Goal: Task Accomplishment & Management: Manage account settings

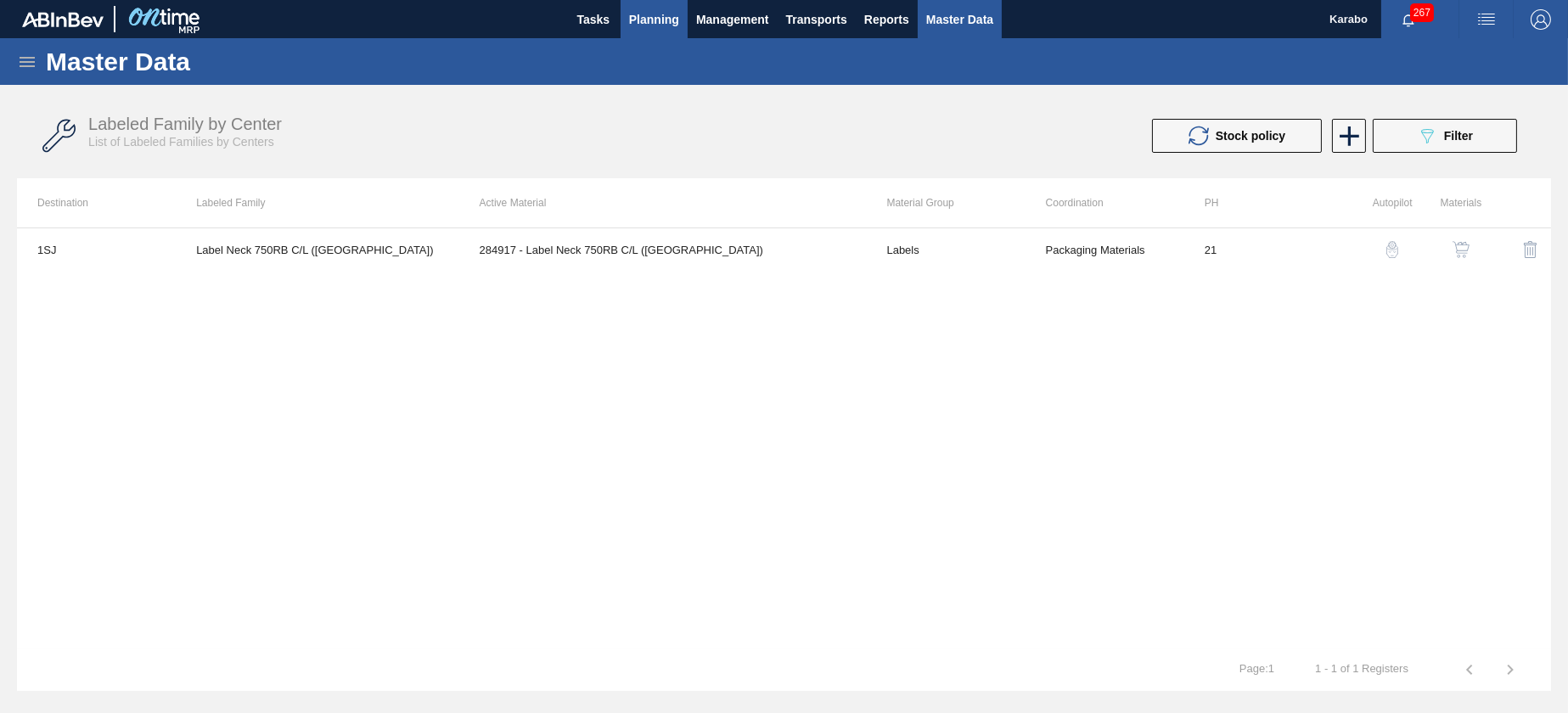
click at [664, 18] on span "Planning" at bounding box center [655, 19] width 50 height 20
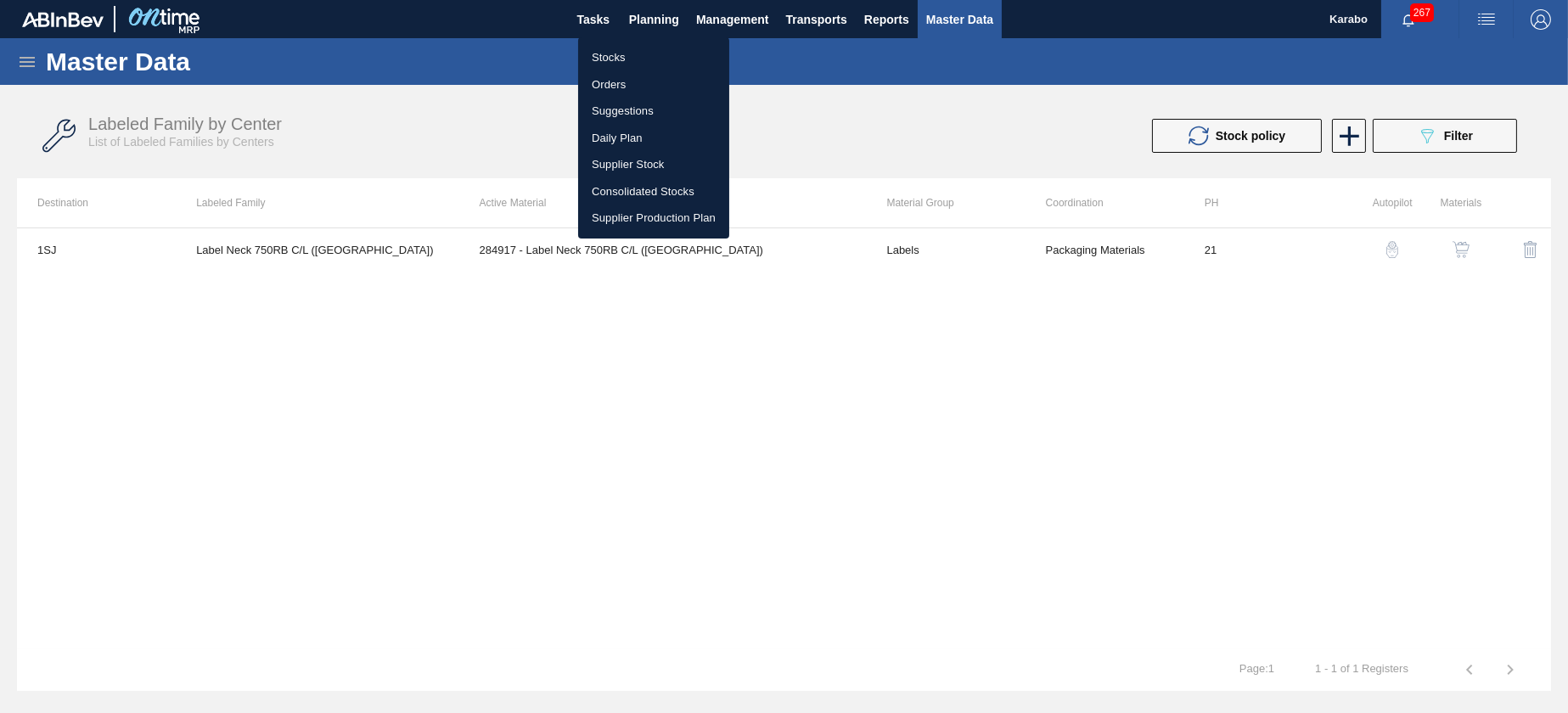
click at [661, 56] on li "Stocks" at bounding box center [654, 57] width 151 height 27
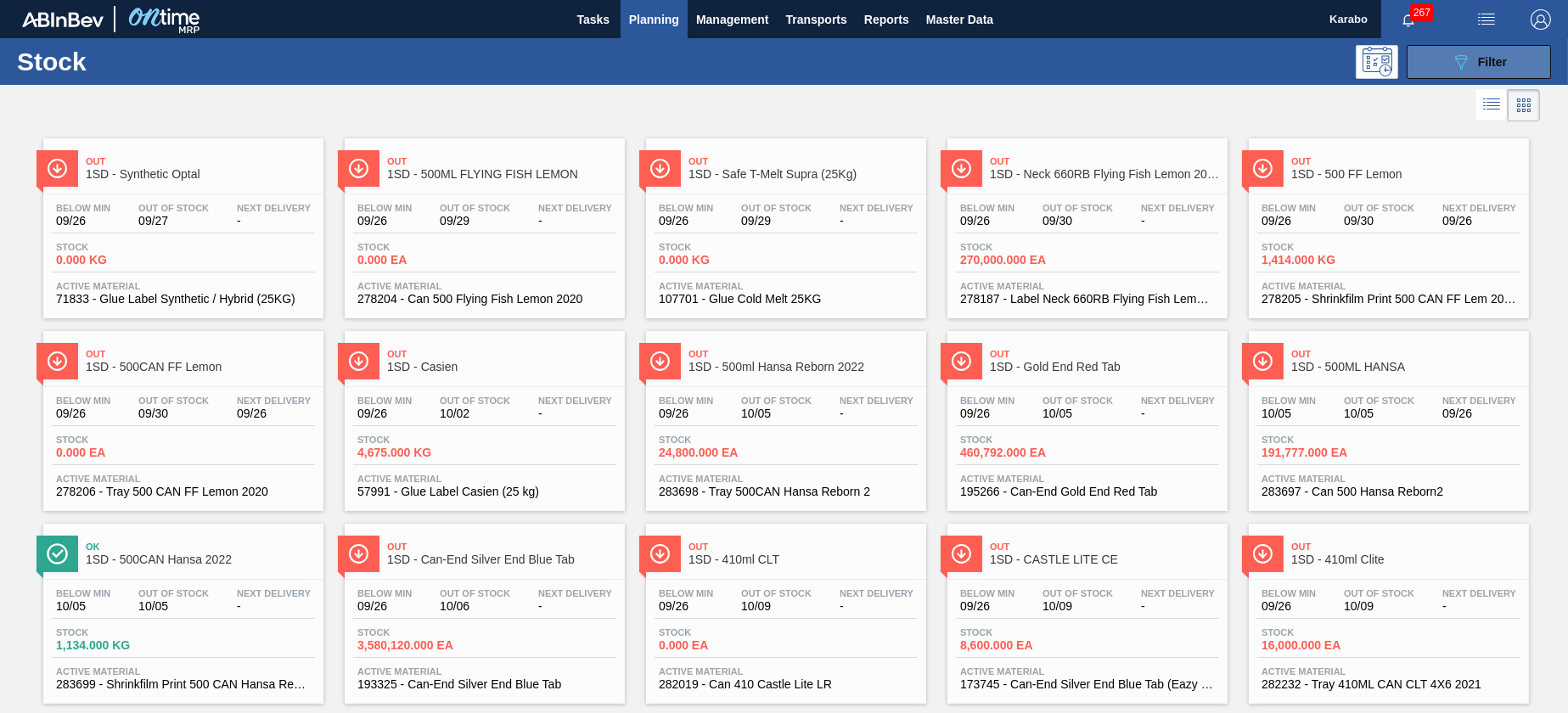
click at [1452, 61] on icon "089F7B8B-B2A5-4AFE-B5C0-19BA573D28AC" at bounding box center [1460, 62] width 20 height 20
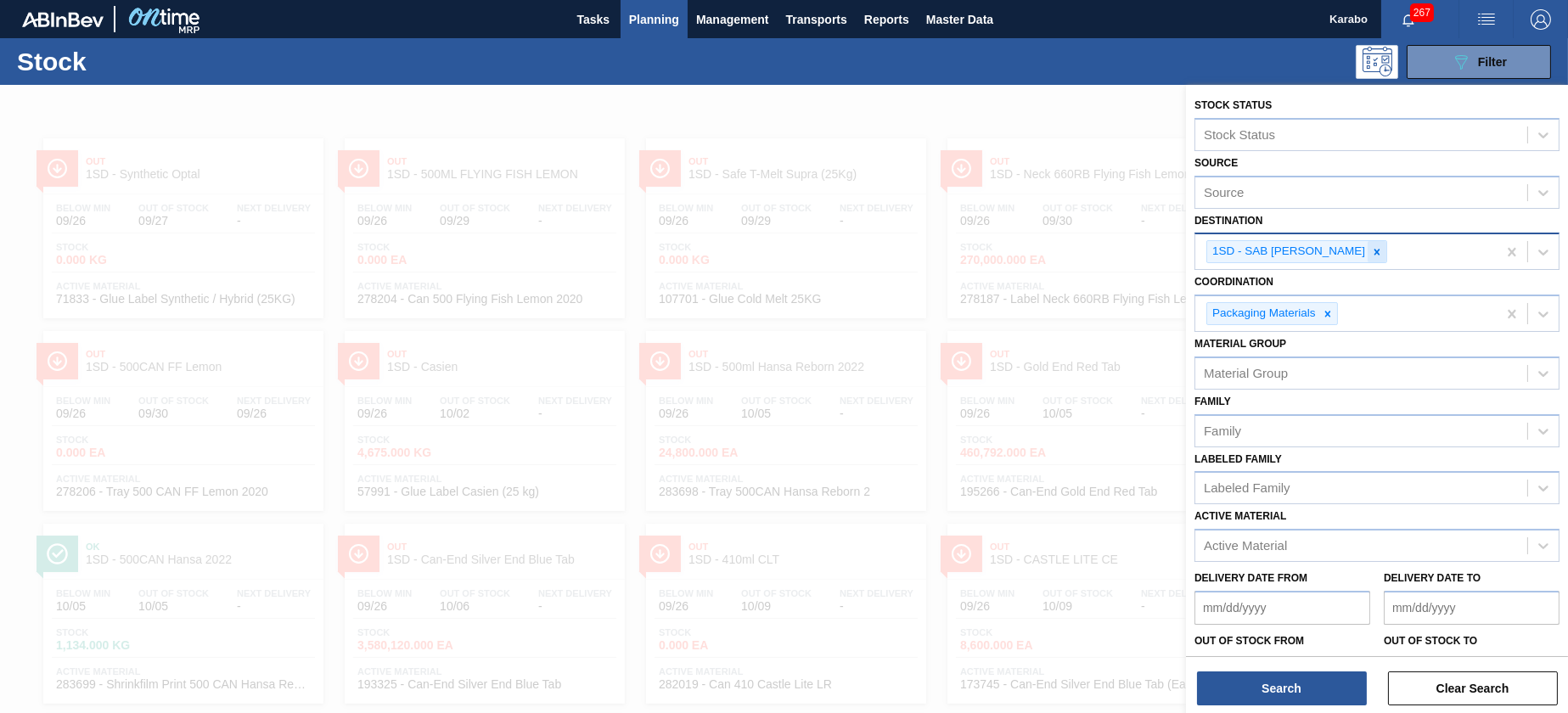
click at [1374, 251] on icon at bounding box center [1377, 253] width 12 height 12
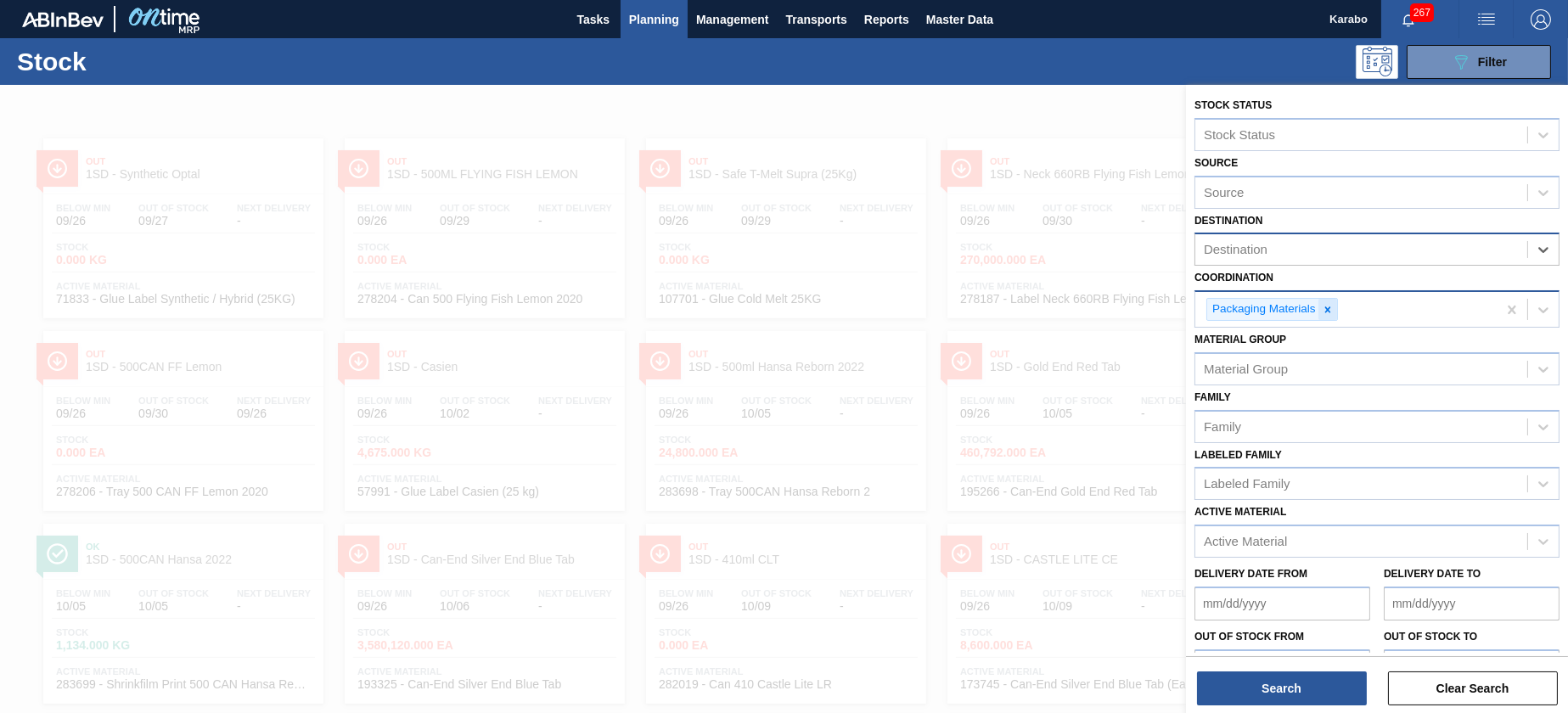
click at [1332, 312] on icon at bounding box center [1328, 310] width 12 height 12
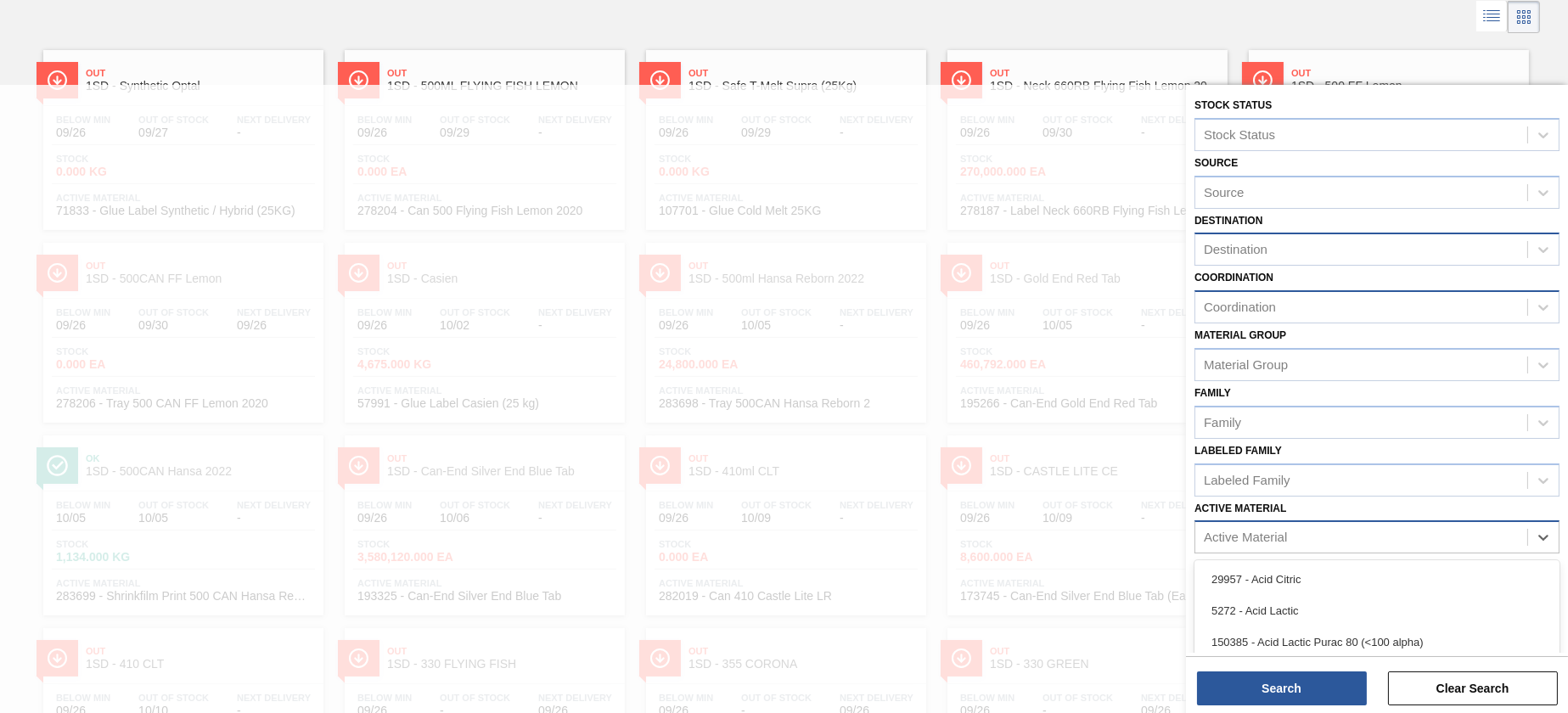
click at [1316, 542] on div "Active Material" at bounding box center [1361, 538] width 332 height 24
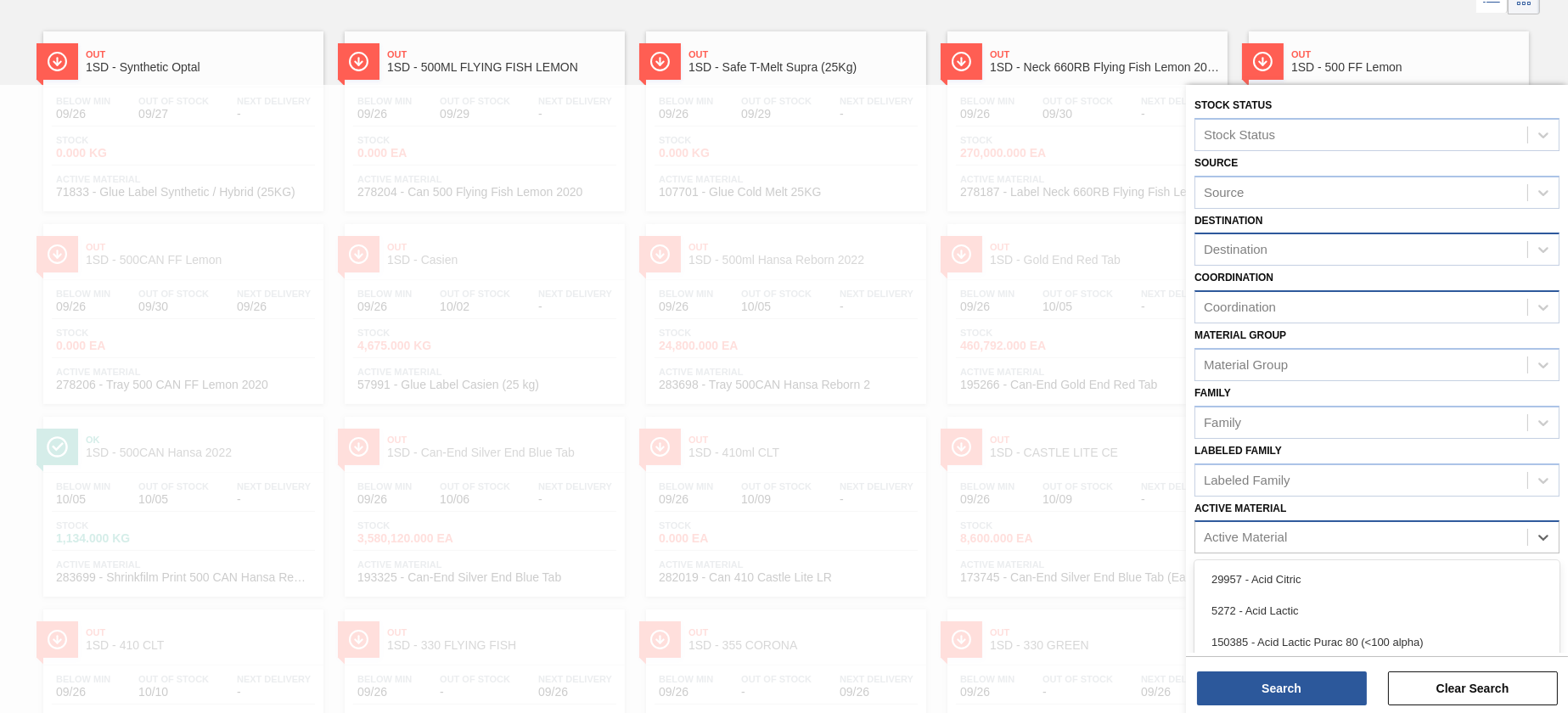
scroll to position [107, 0]
type Material "28222"
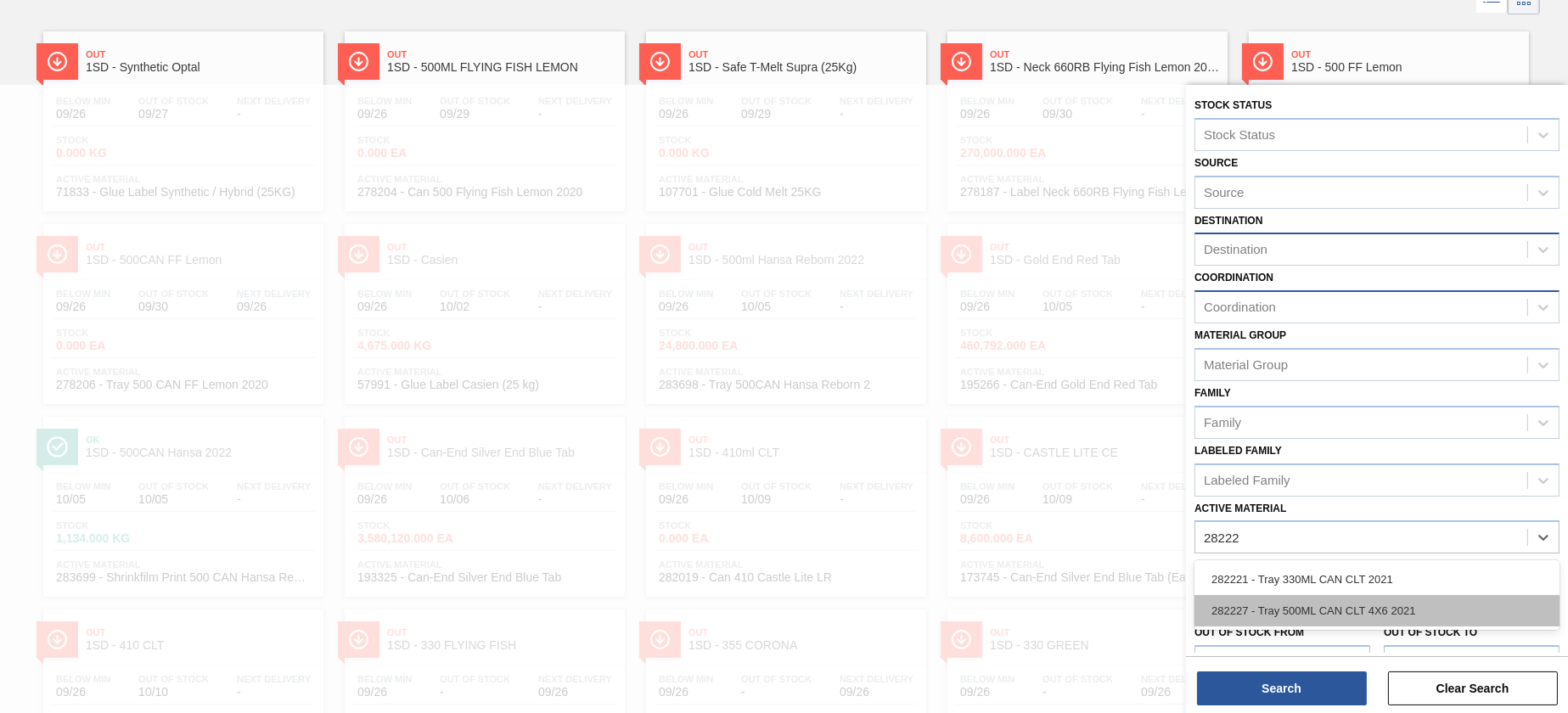
click at [1298, 618] on div "282227 - Tray 500ML CAN CLT 4X6 2021" at bounding box center [1377, 611] width 365 height 31
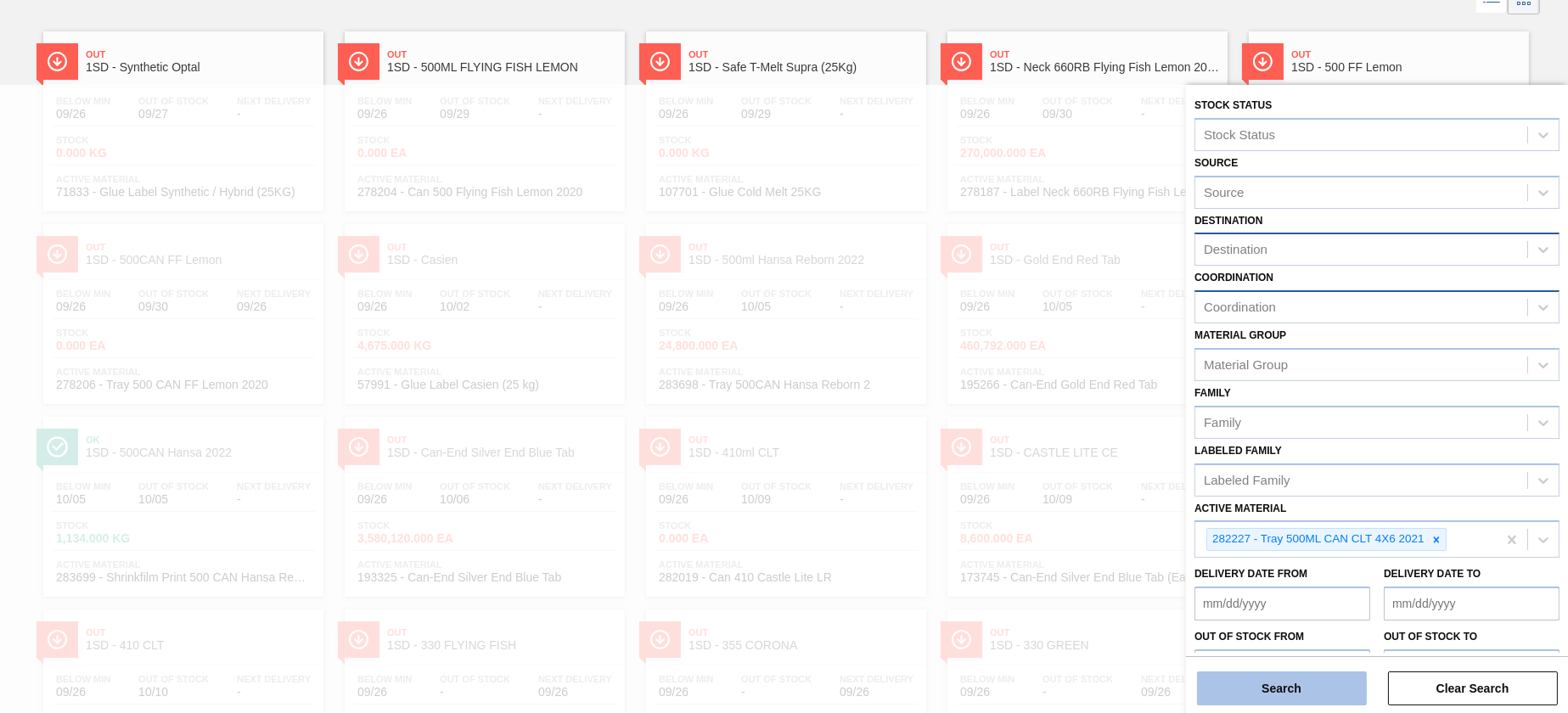
click at [1321, 675] on button "Search" at bounding box center [1282, 689] width 170 height 34
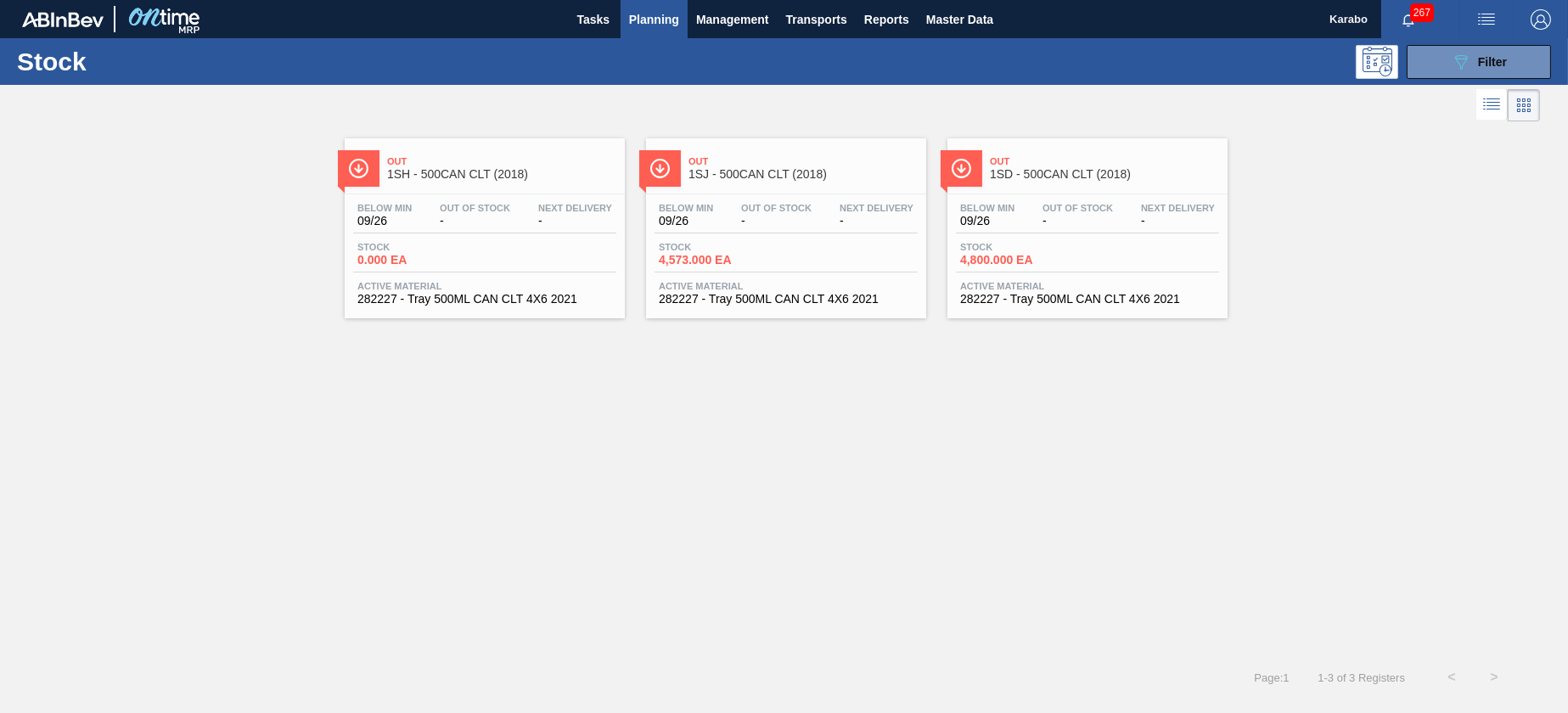
click at [843, 274] on div "Below Min 09/26 Out Of Stock - Next Delivery - Stock 4,573.000 EA Active Materi…" at bounding box center [786, 252] width 280 height 116
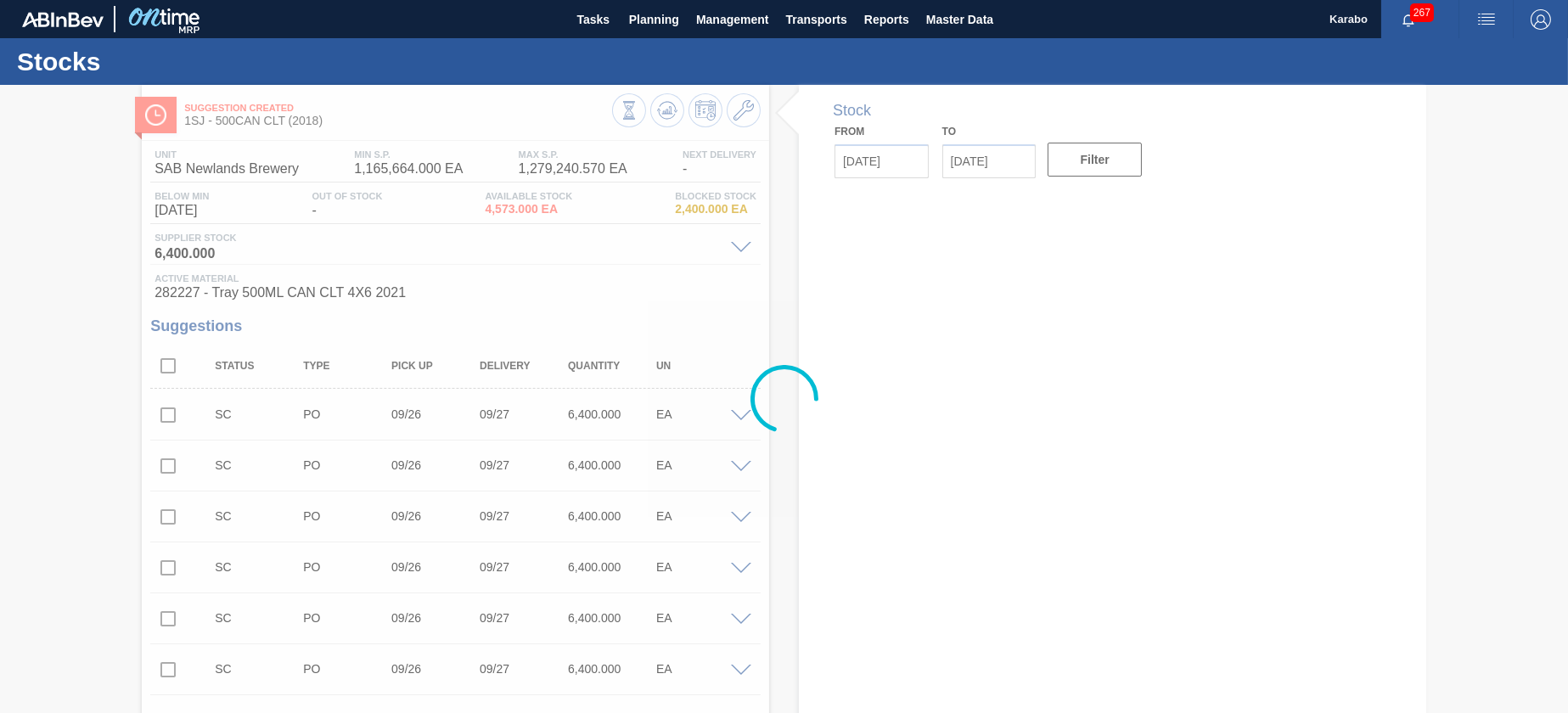
type input "[DATE]"
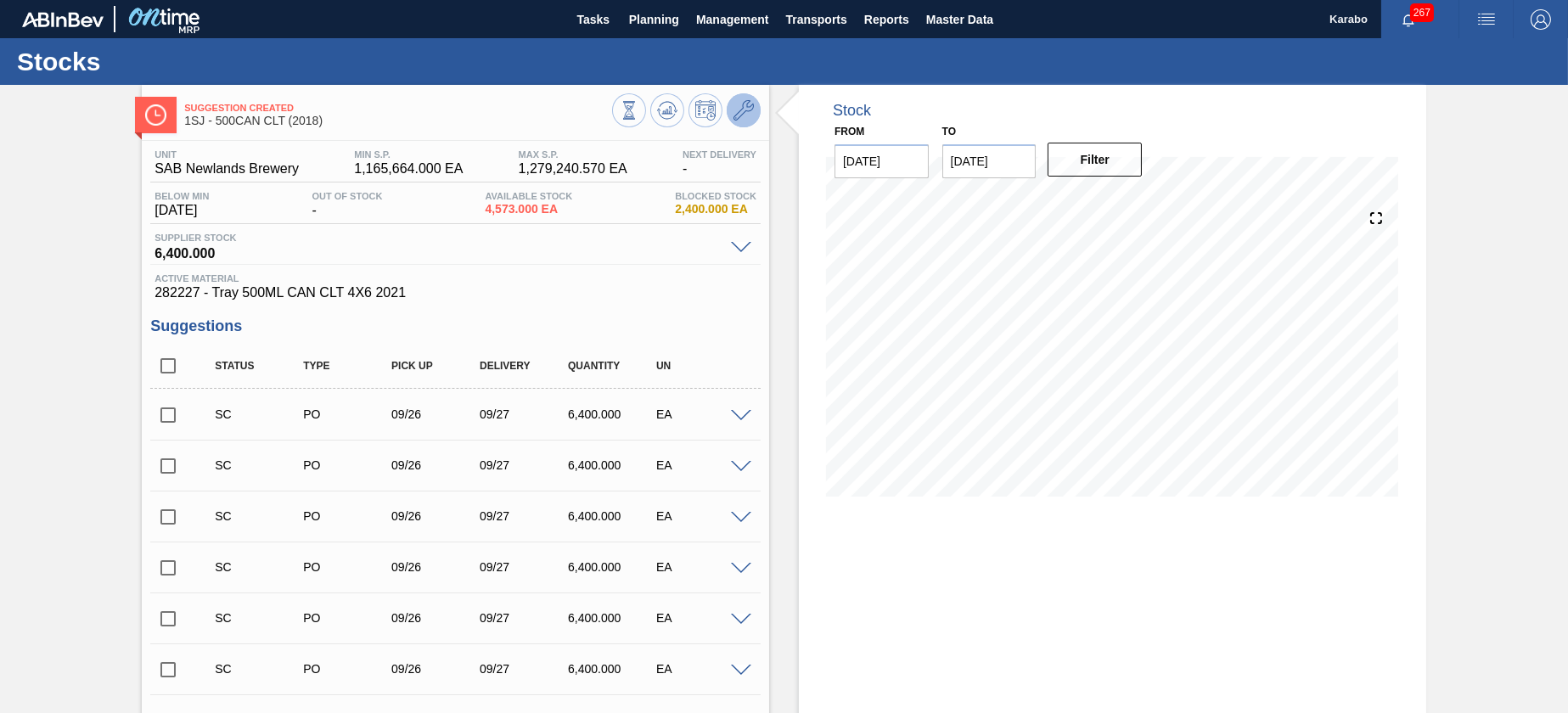
click at [748, 107] on icon at bounding box center [743, 109] width 20 height 20
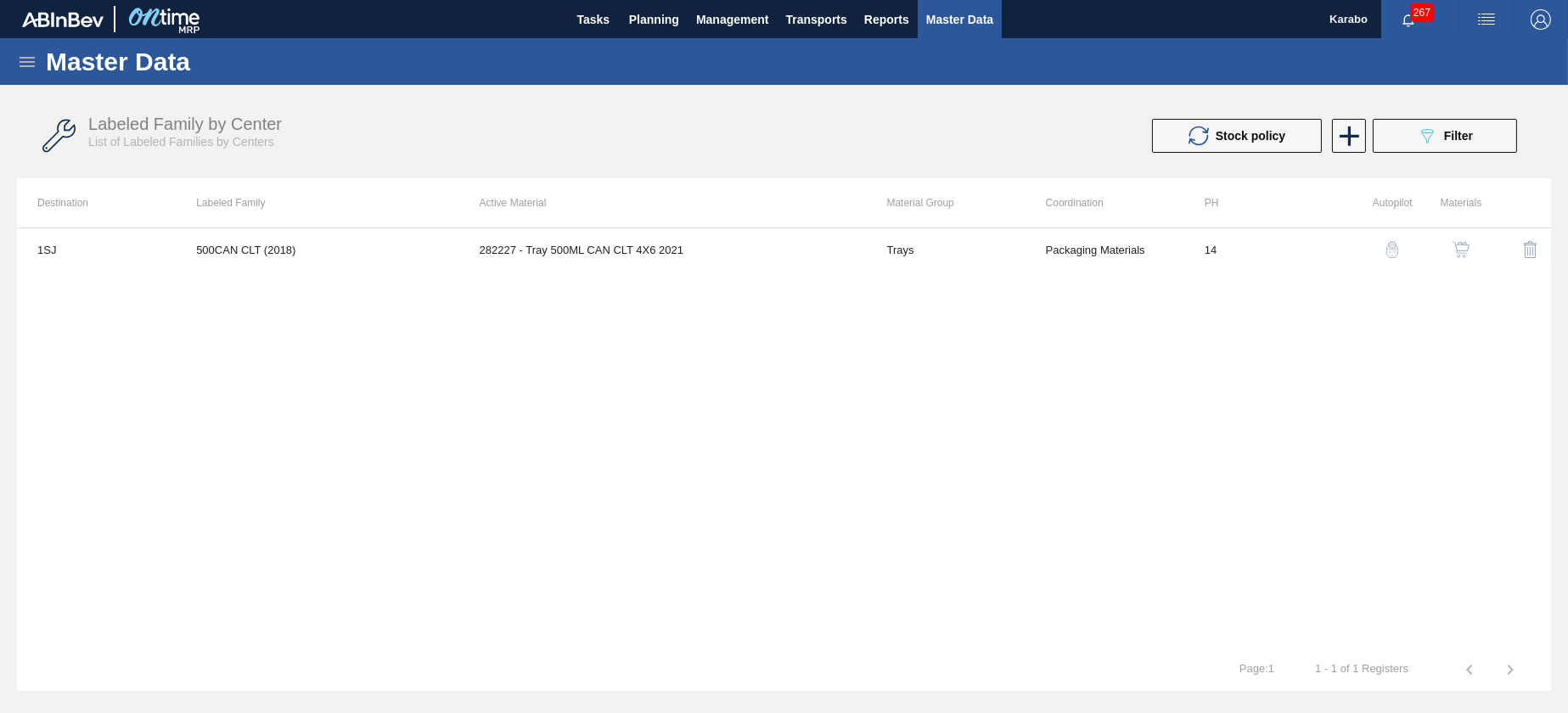
click at [1460, 260] on button "button" at bounding box center [1460, 249] width 41 height 41
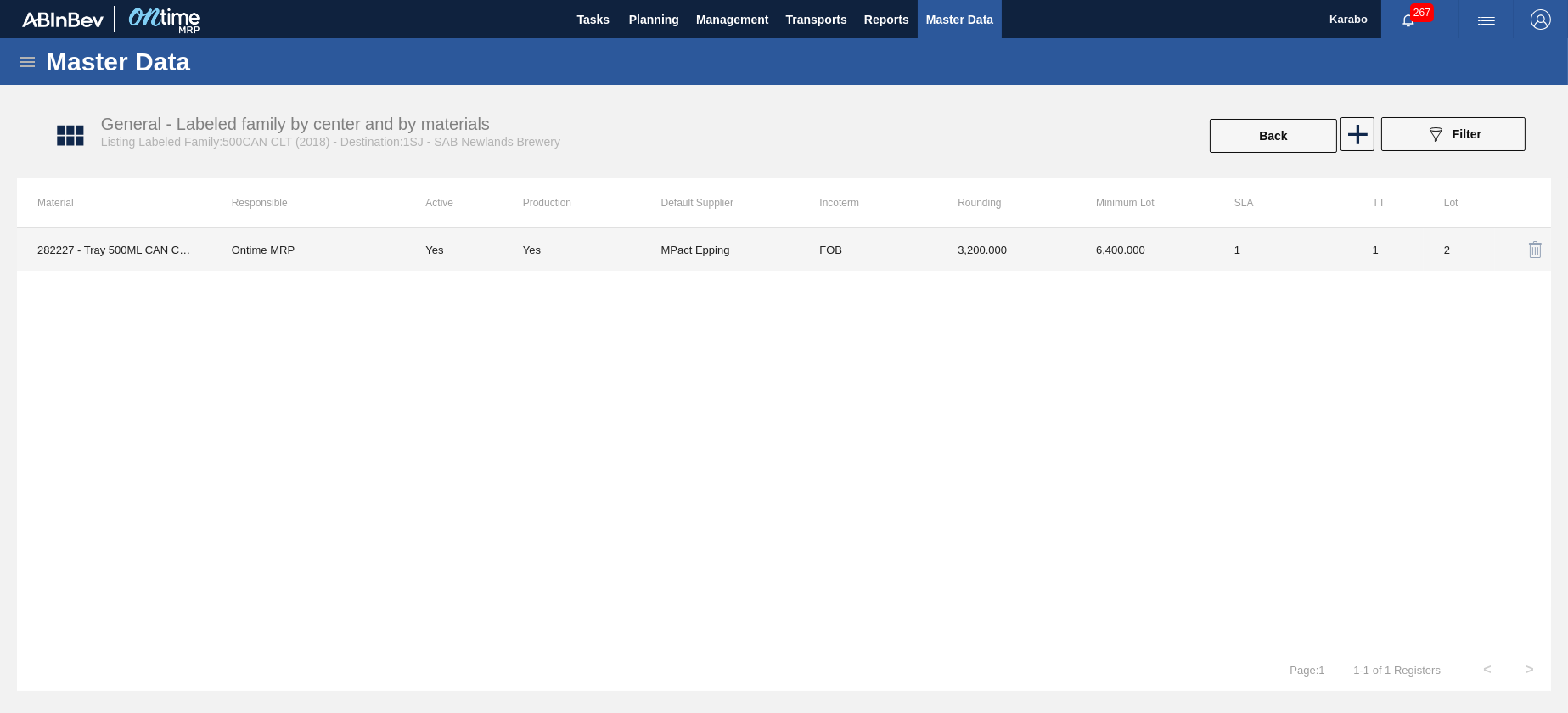
click at [1220, 256] on td "1" at bounding box center [1282, 249] width 138 height 43
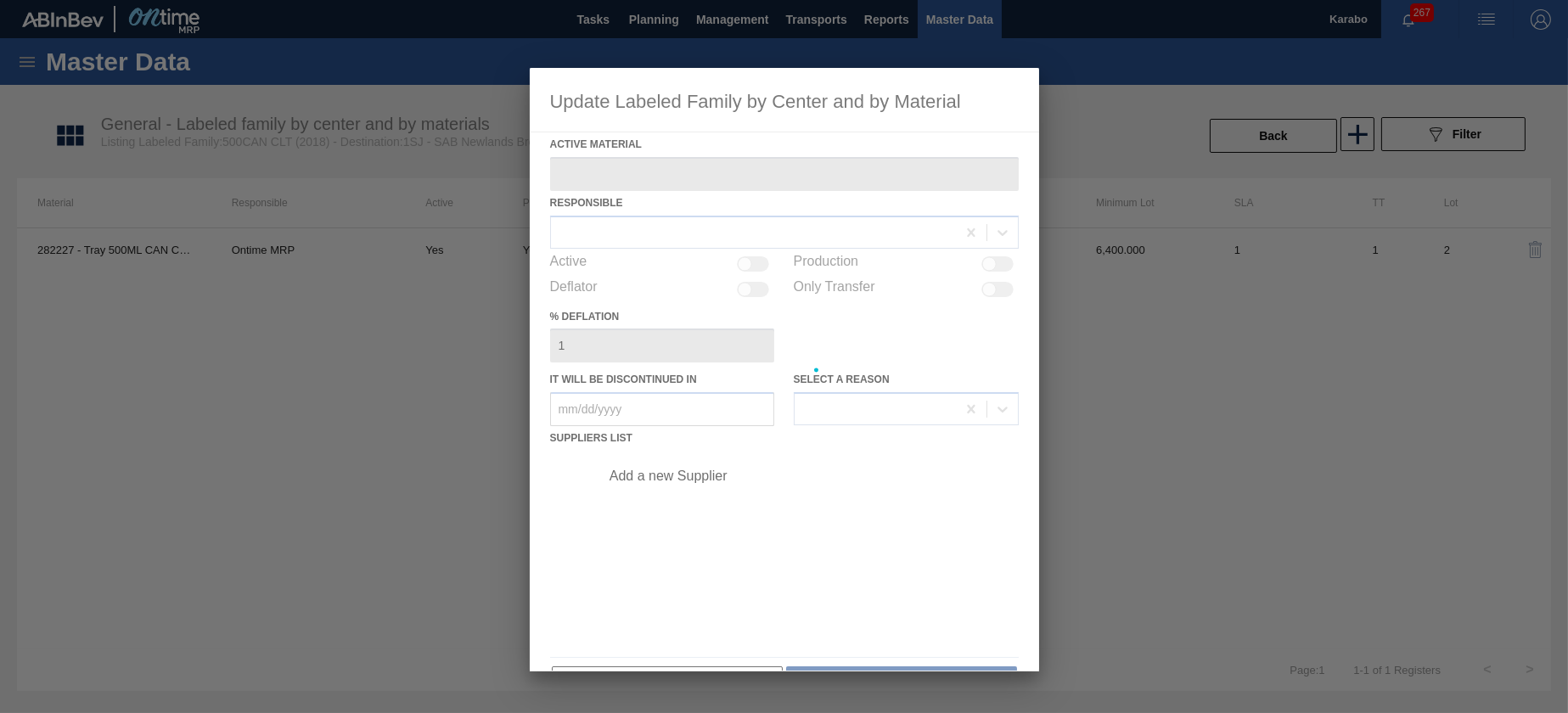
type Material "282227 - Tray 500ML CAN CLT 4X6 2021"
checkbox input "true"
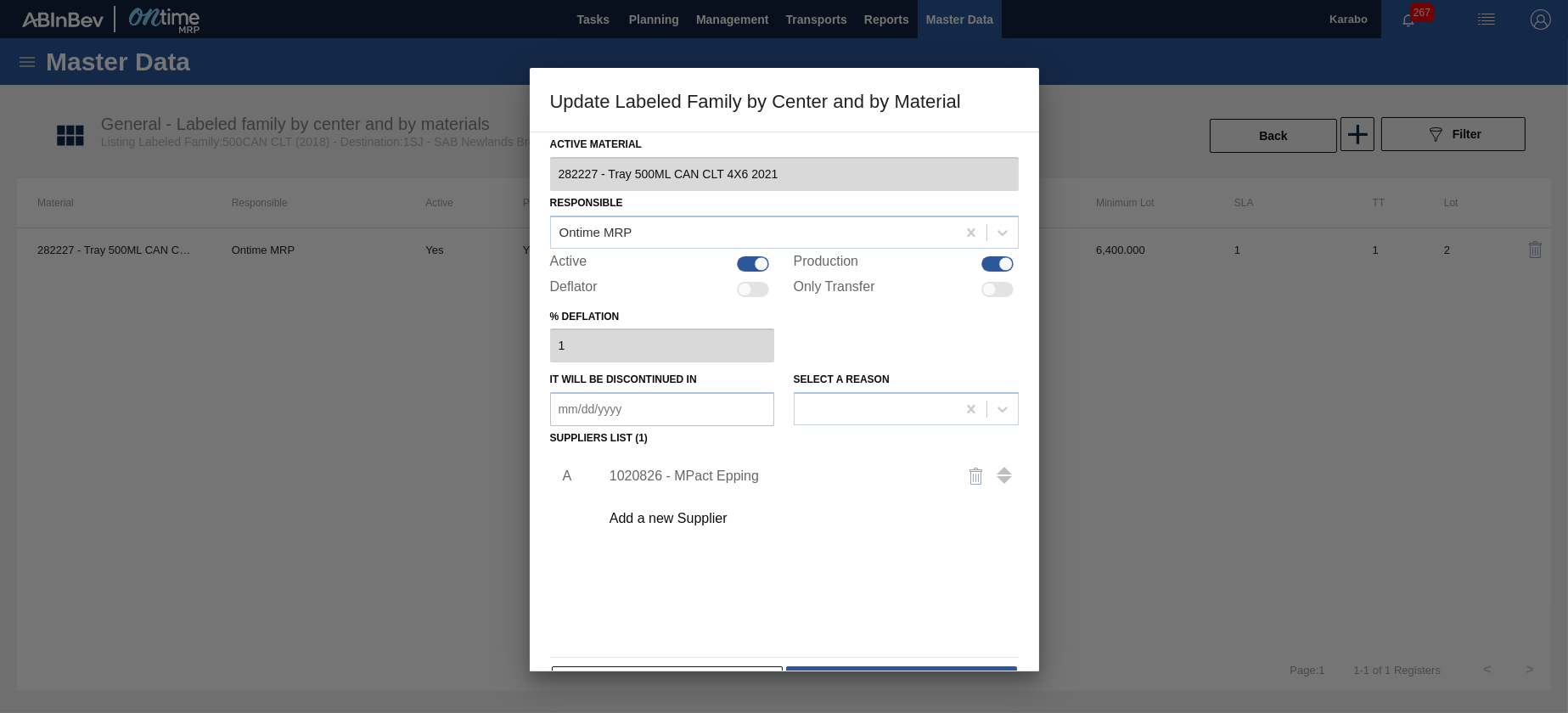
click at [739, 473] on div "1020826 - MPact Epping" at bounding box center [775, 477] width 333 height 16
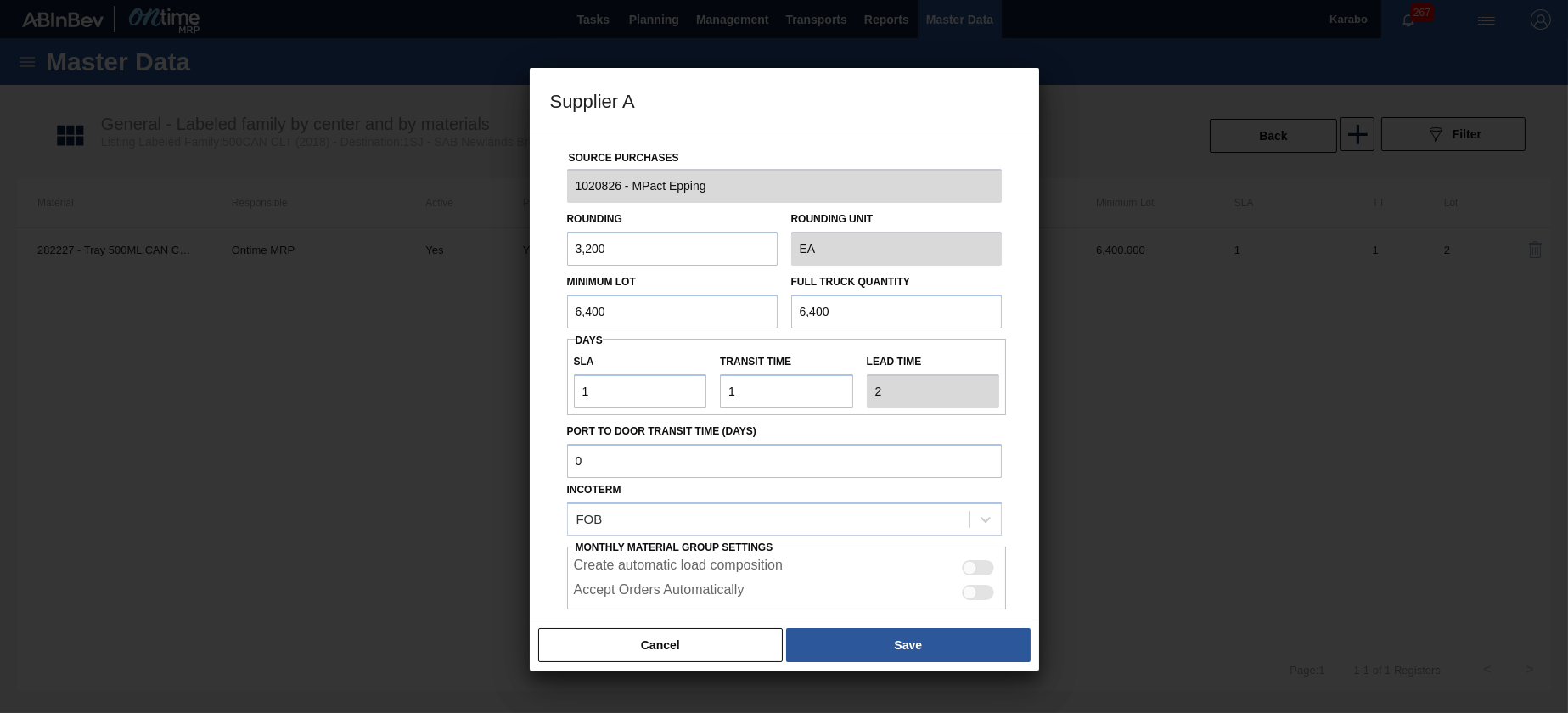
drag, startPoint x: 557, startPoint y: 327, endPoint x: 526, endPoint y: 328, distance: 31.0
click at [526, 328] on div "Supplier A Source Purchases 1020826 - MPact Epping Rounding 3,200 Rounding Unit…" at bounding box center [784, 356] width 1568 height 713
type input "28,800"
drag, startPoint x: 573, startPoint y: 309, endPoint x: 557, endPoint y: 309, distance: 16.0
click at [557, 309] on div "Source Purchases 1020826 - MPact Epping Rounding 3,200 Rounding Unit EA Minimum…" at bounding box center [785, 413] width 469 height 562
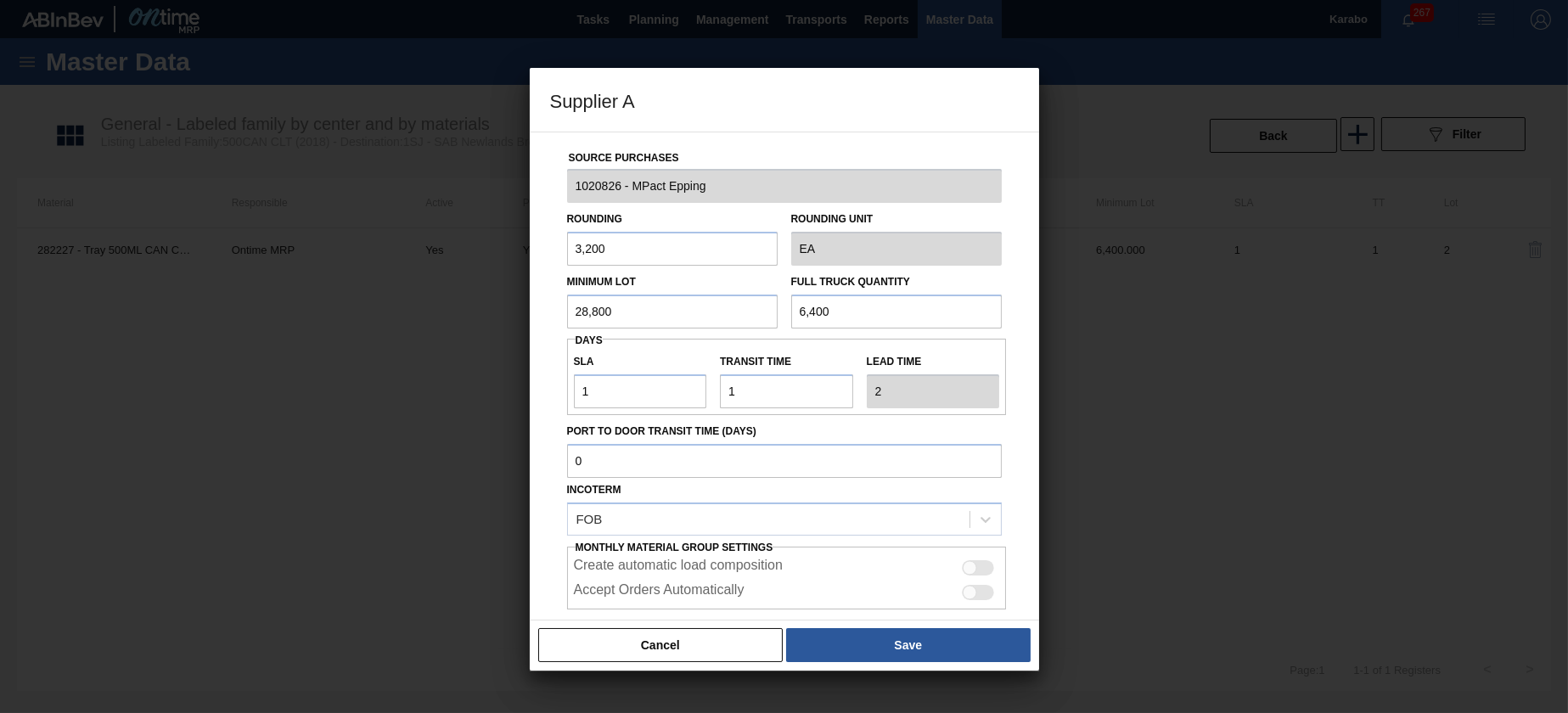
drag, startPoint x: 618, startPoint y: 311, endPoint x: 524, endPoint y: 308, distance: 94.0
click at [524, 308] on div "Supplier A Source Purchases 1020826 - MPact Epping Rounding 3,200 Rounding Unit…" at bounding box center [784, 356] width 1568 height 713
drag, startPoint x: 844, startPoint y: 312, endPoint x: 743, endPoint y: 324, distance: 101.7
click at [743, 324] on div "Minimum Lot 28,800 Full Truck Quantity 6,400" at bounding box center [784, 297] width 448 height 63
paste input "28,8"
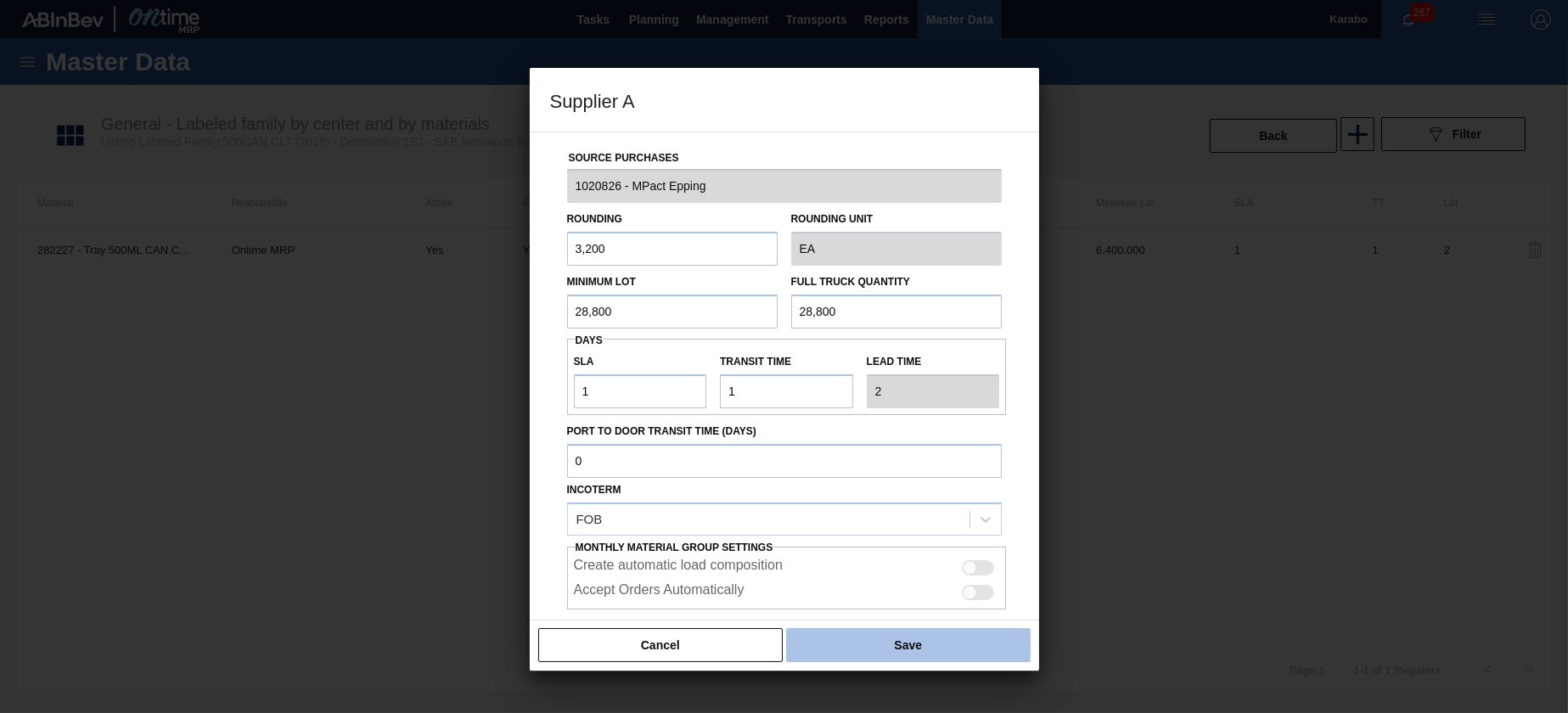
type input "28,800"
click at [951, 650] on button "Save" at bounding box center [908, 645] width 244 height 34
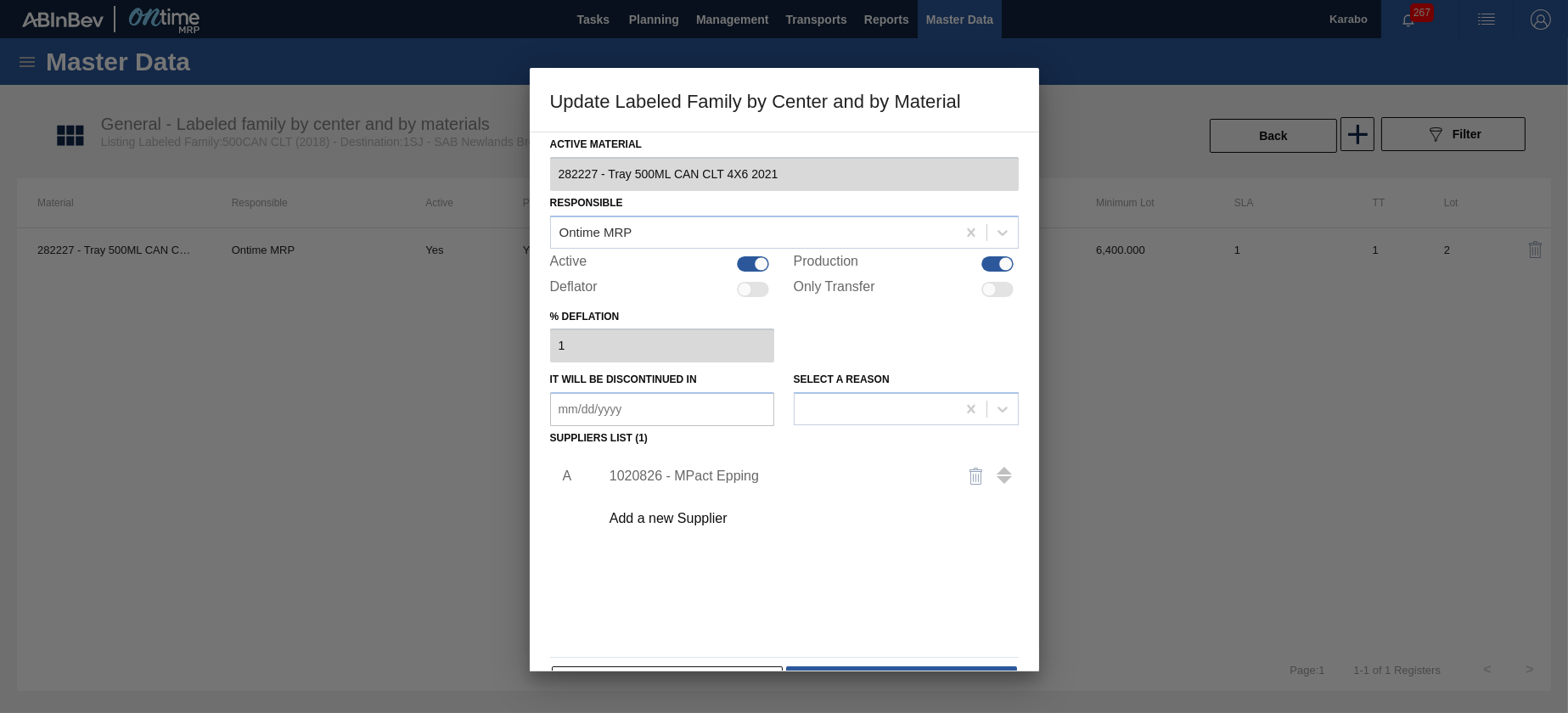
scroll to position [51, 0]
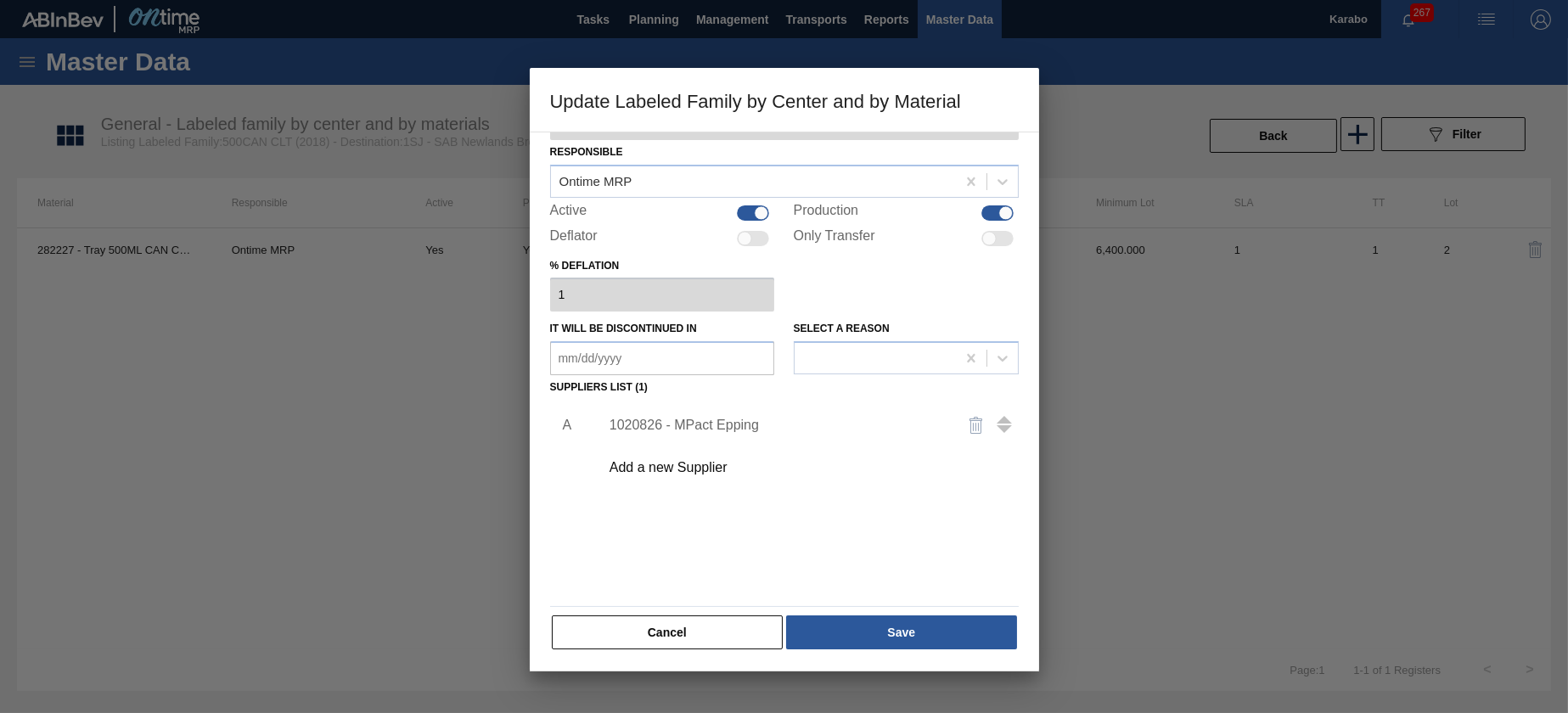
click at [896, 650] on div "Active Material 282227 - Tray 500ML CAN CLT 4X6 2021 Responsible Ontime MRP Act…" at bounding box center [784, 402] width 510 height 540
click at [893, 630] on button "Save" at bounding box center [901, 632] width 230 height 34
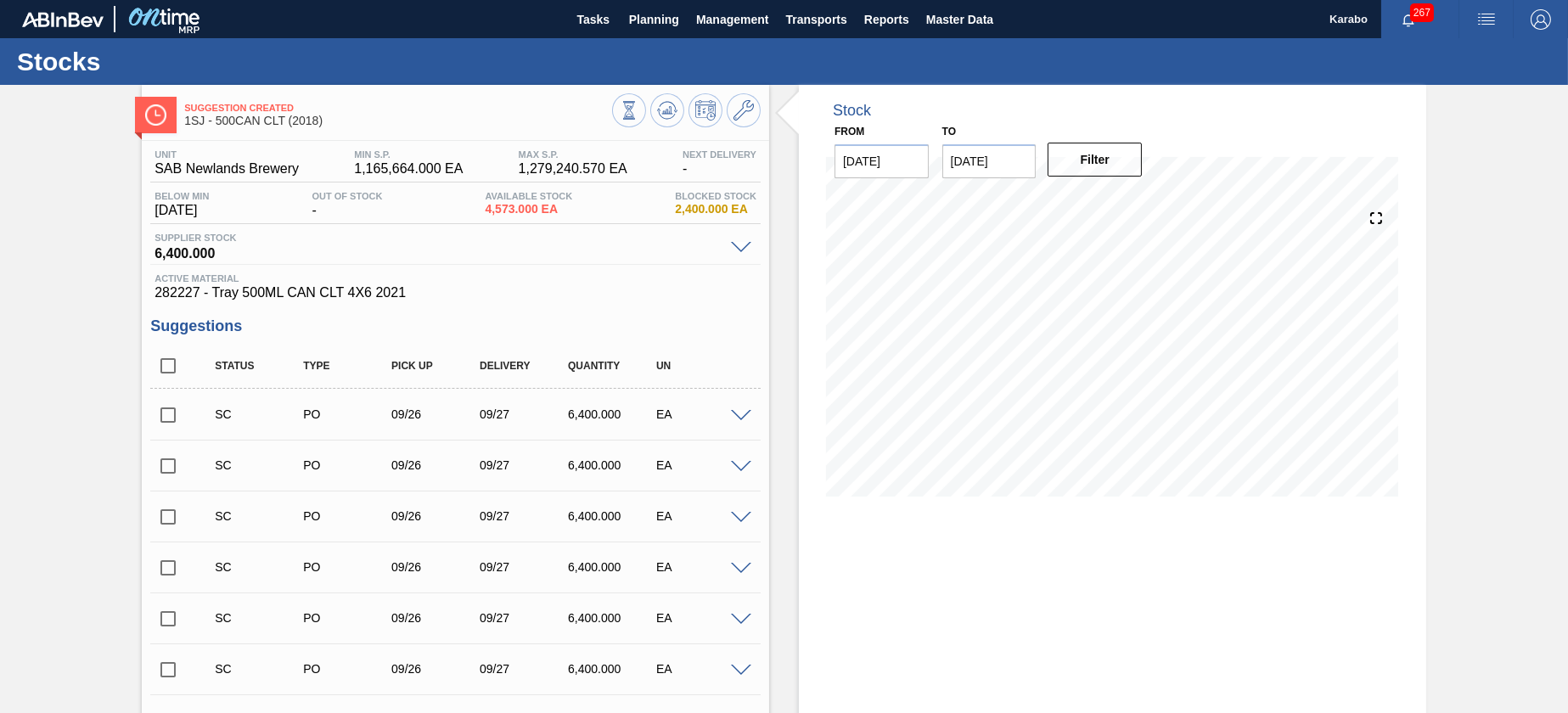
click at [672, 129] on div at bounding box center [686, 113] width 148 height 38
click at [660, 109] on icon at bounding box center [667, 109] width 20 height 20
click at [734, 115] on icon at bounding box center [743, 109] width 20 height 20
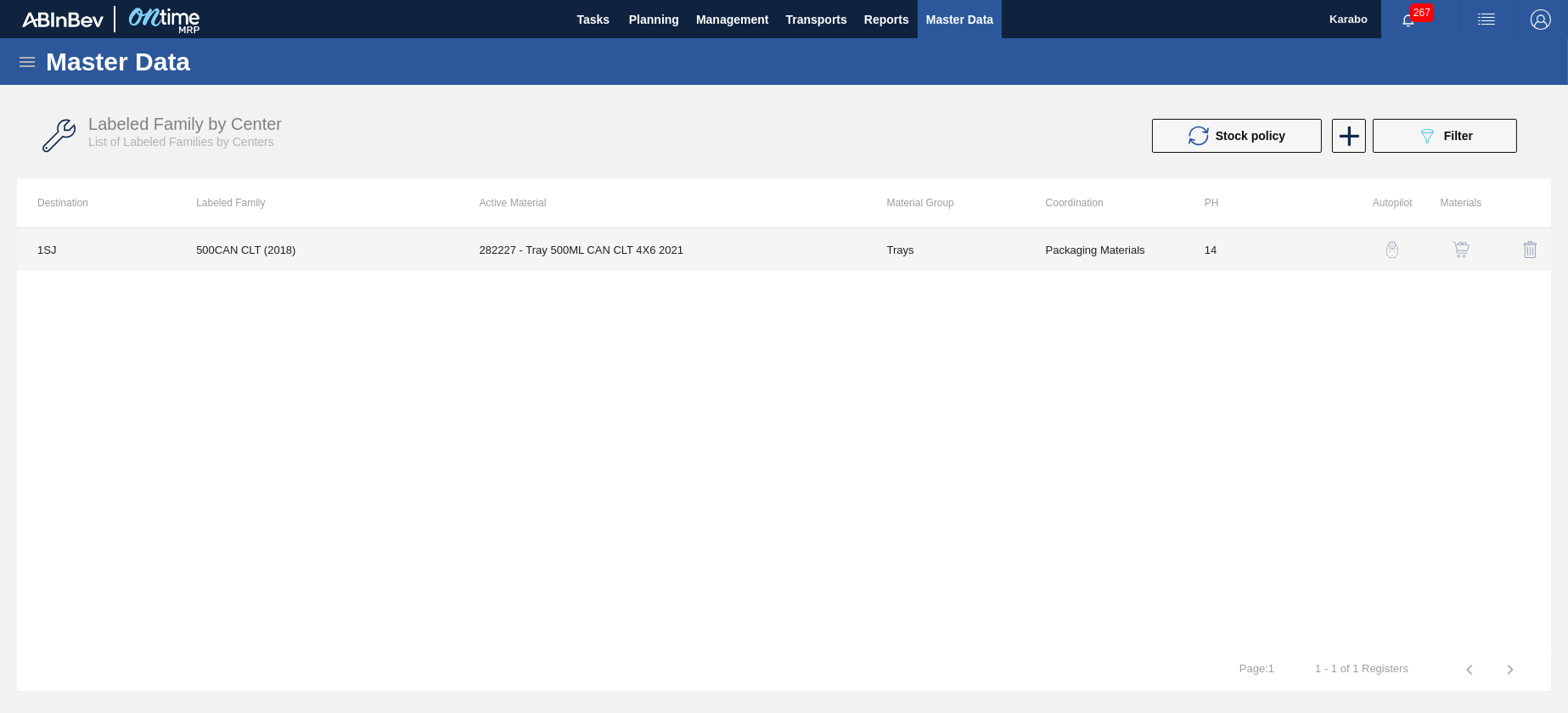
click at [886, 245] on td "Trays" at bounding box center [945, 249] width 159 height 43
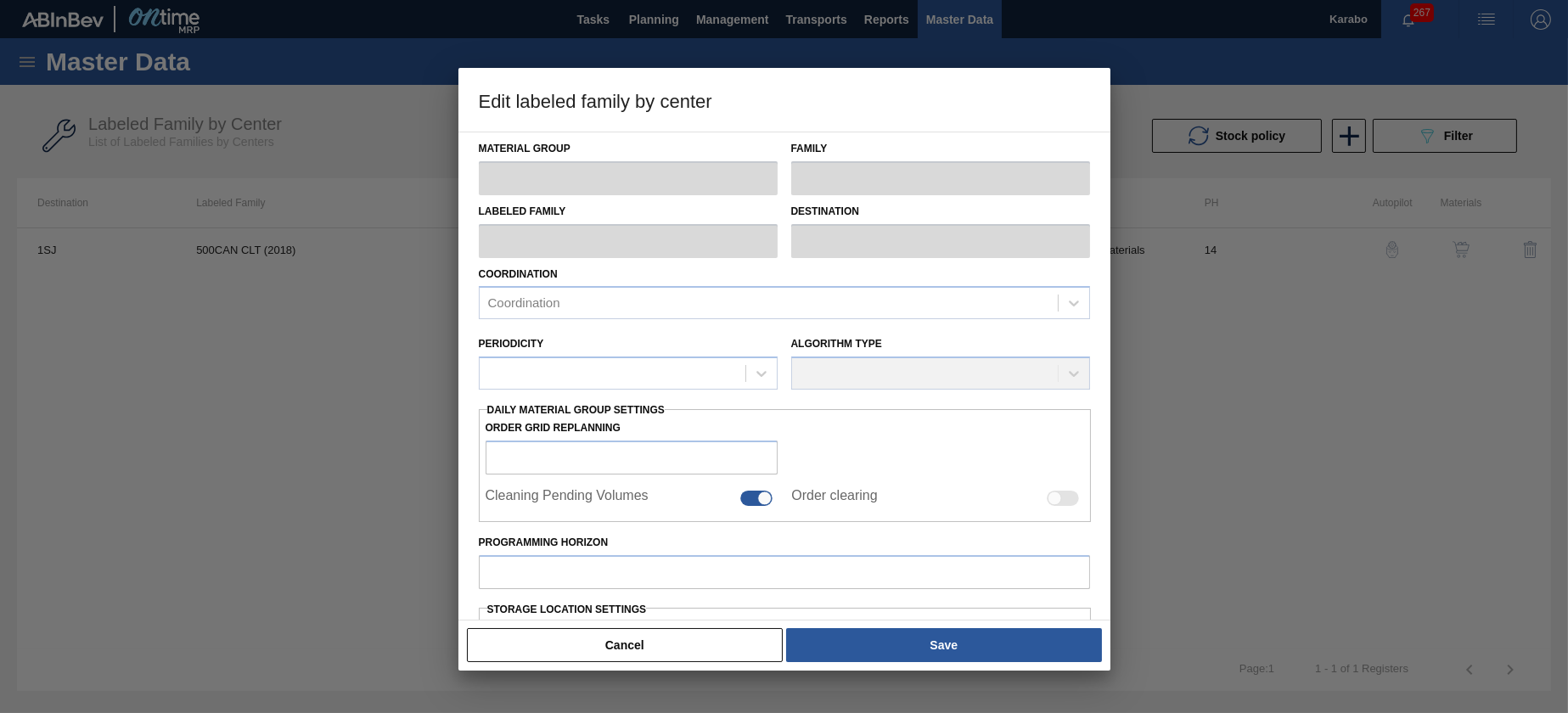
type input "Trays"
type input "Tray"
type input "500CAN CLT (2018)"
type input "1SJ - SAB Newlands Brewery"
type input "14"
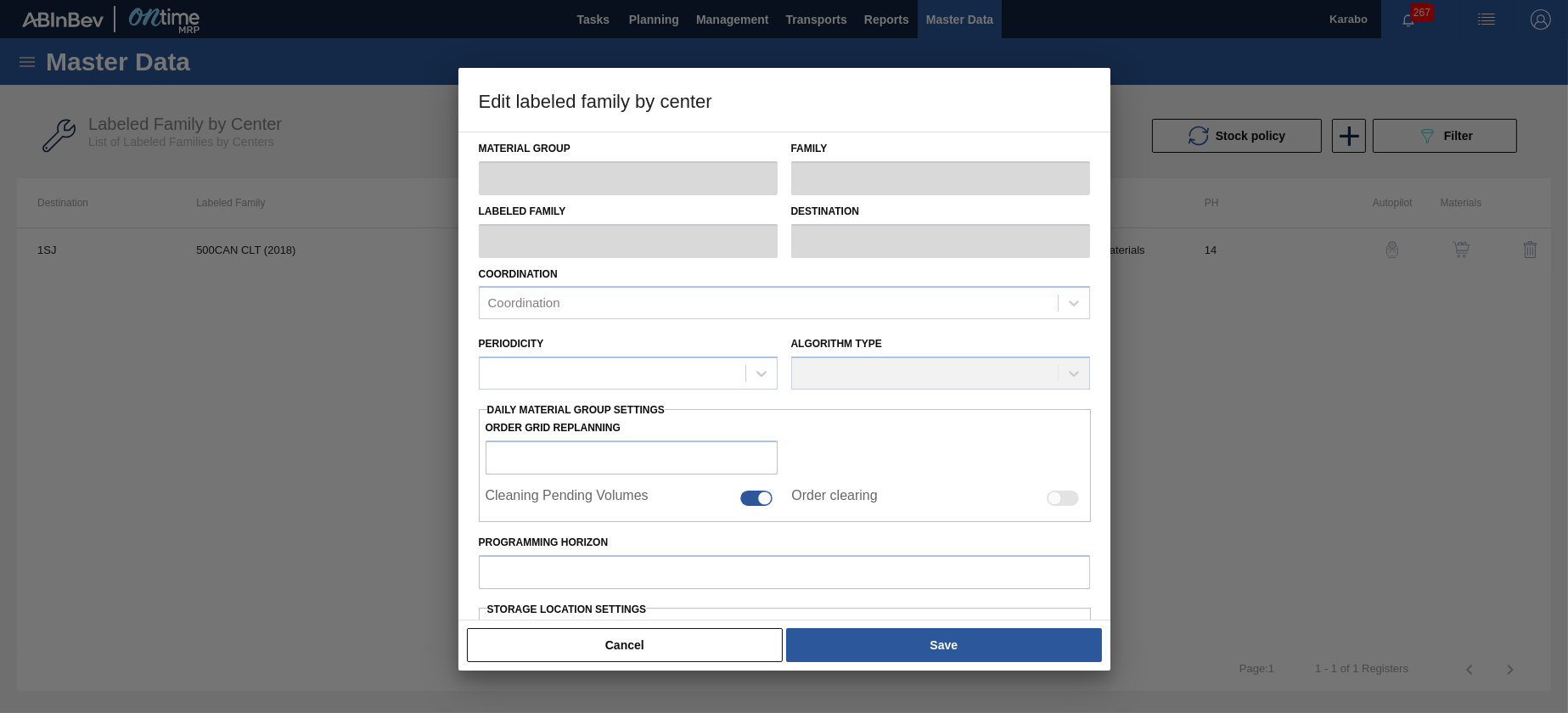
type input "1,165,664"
type input "1,279,240.57"
type input "100"
type input "1,279,240.570"
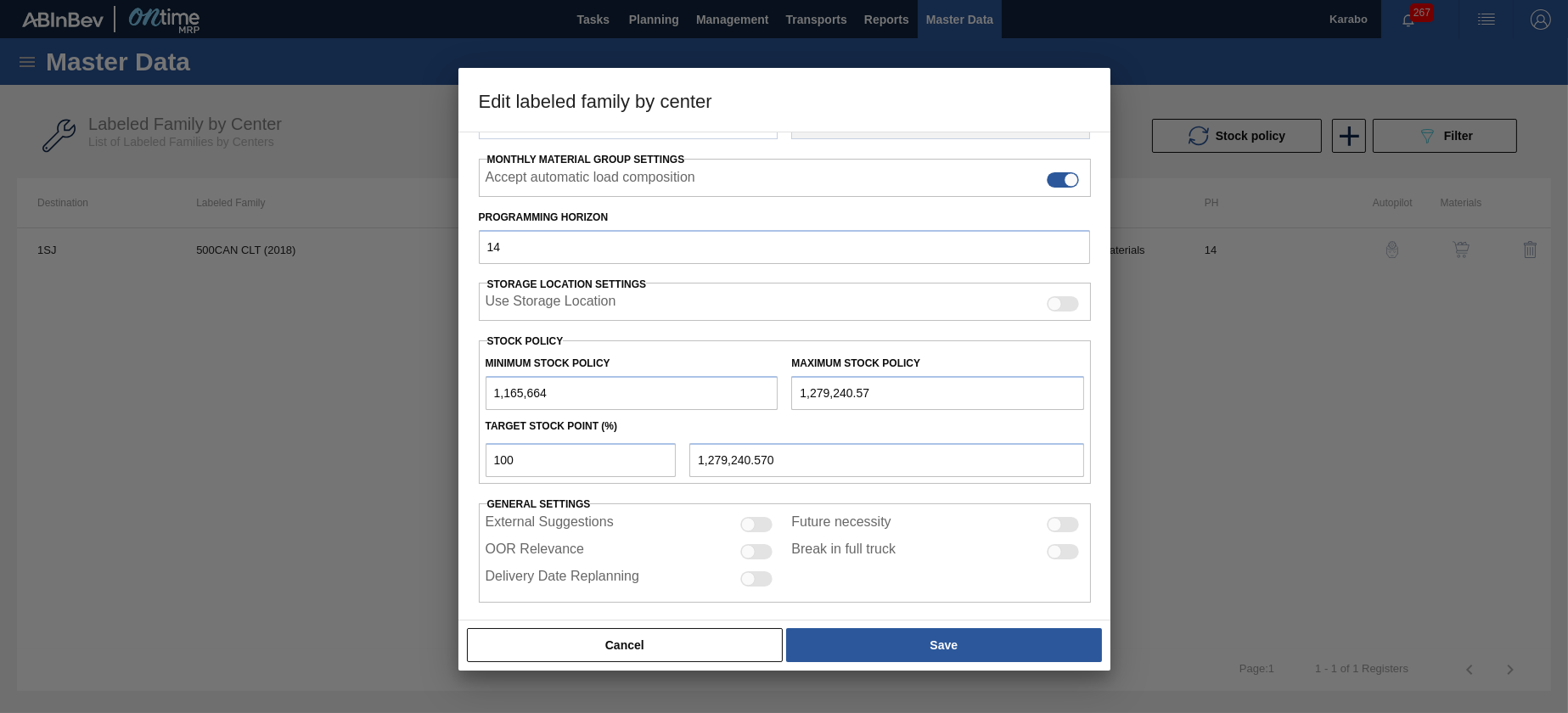
scroll to position [265, 0]
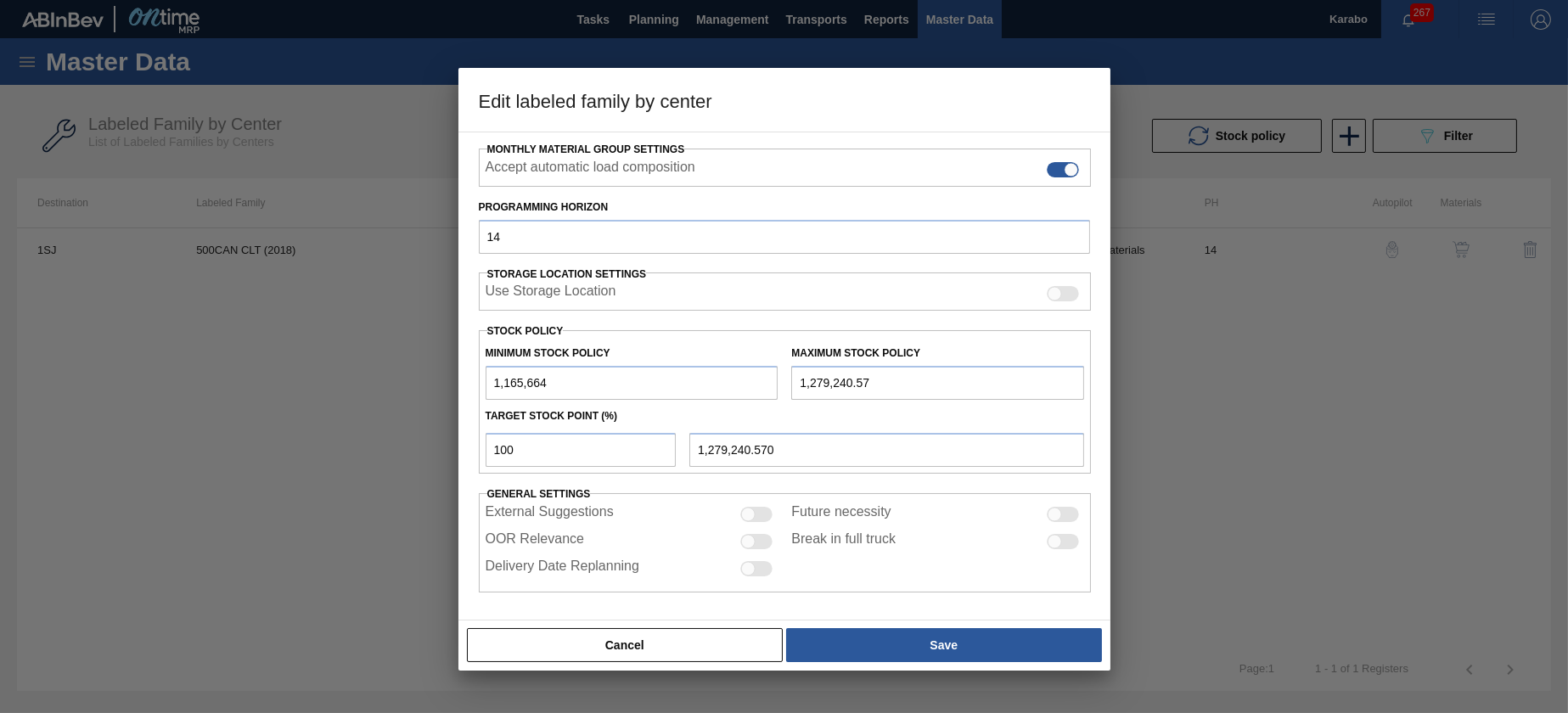
click at [579, 377] on input "1,165,664" at bounding box center [631, 382] width 293 height 34
type input "116,566"
click at [893, 388] on input "1,279,240.57" at bounding box center [937, 382] width 293 height 34
type input "1,279,240.5"
type input "1,279,240.500"
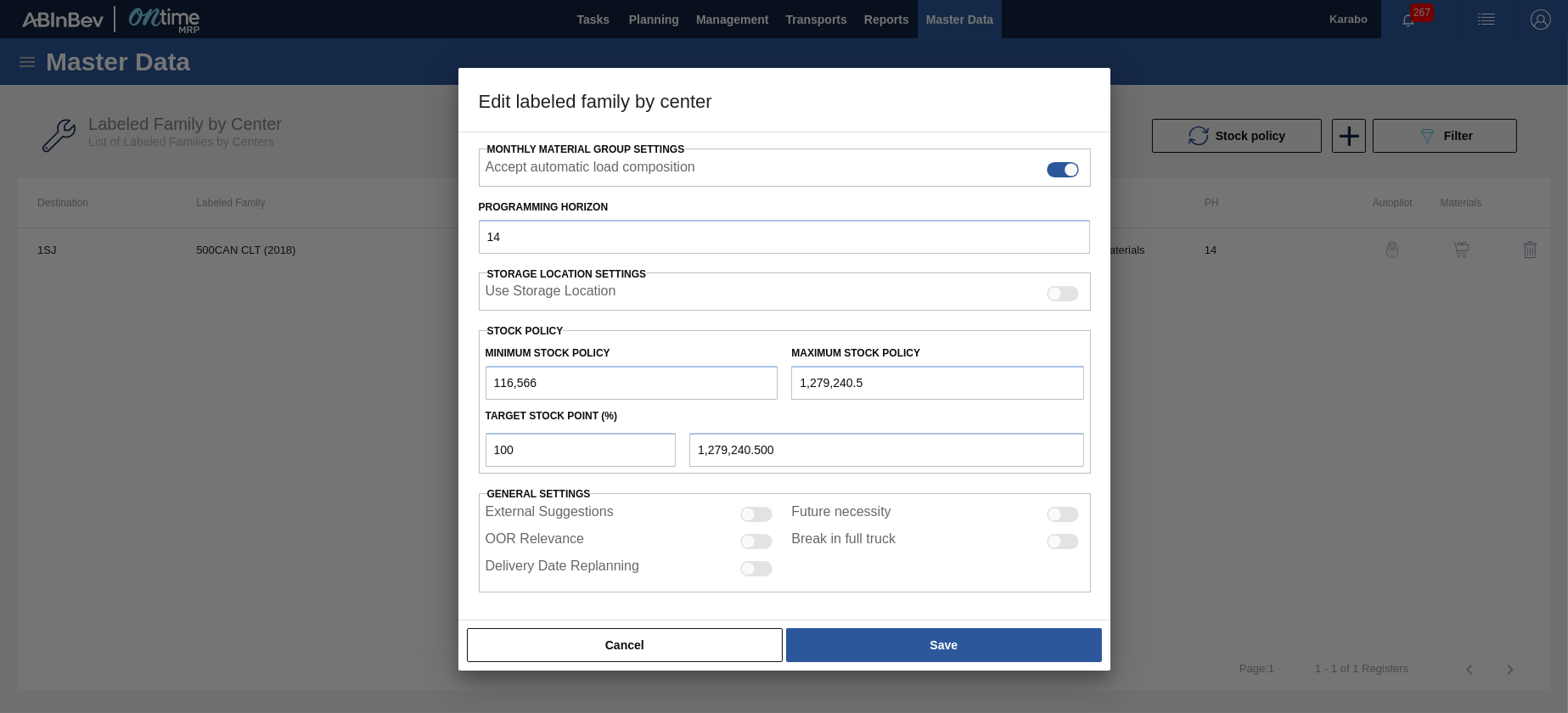
type input "1,279,240."
type input "1,279,240.000"
type input "127,924"
type input "127,924.000"
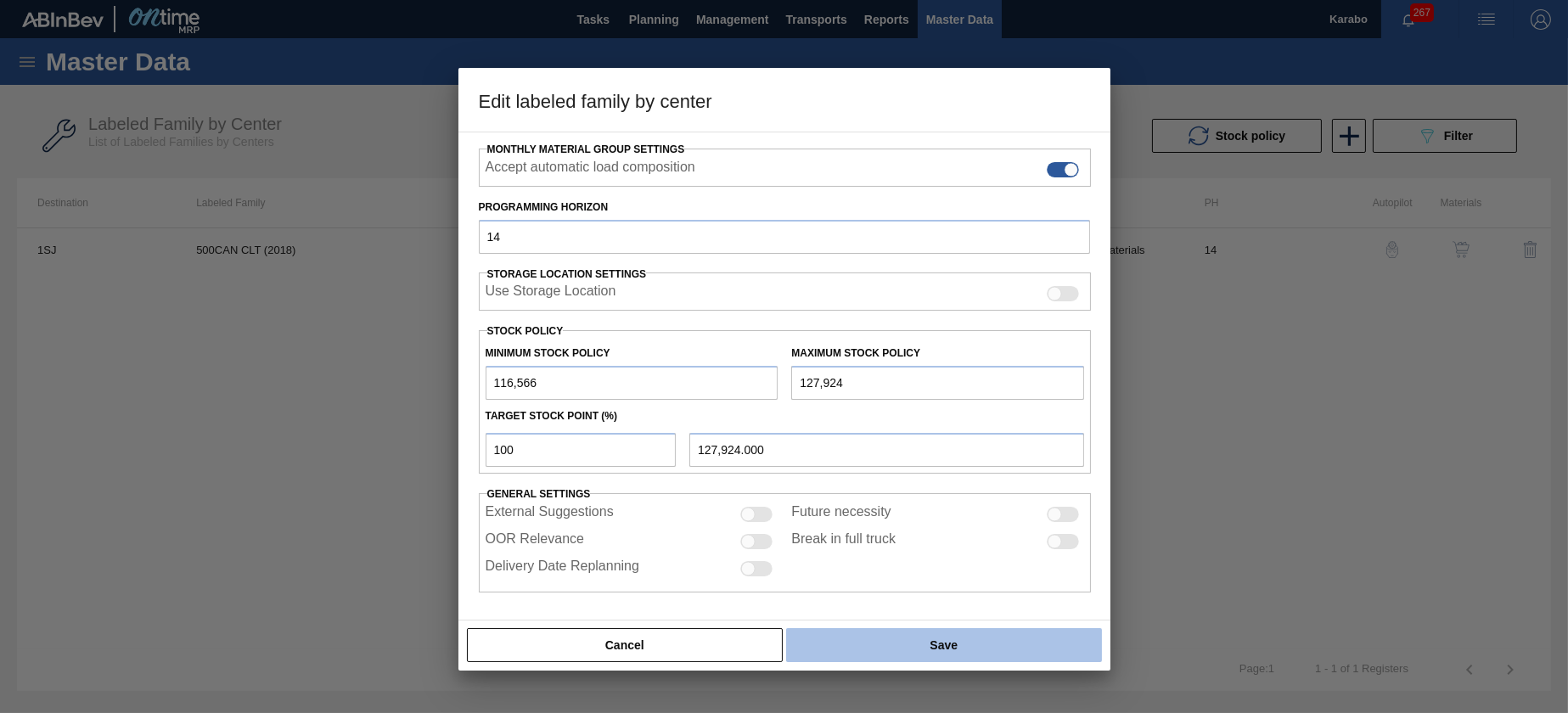
type input "127,924"
click at [893, 643] on button "Save" at bounding box center [944, 645] width 315 height 34
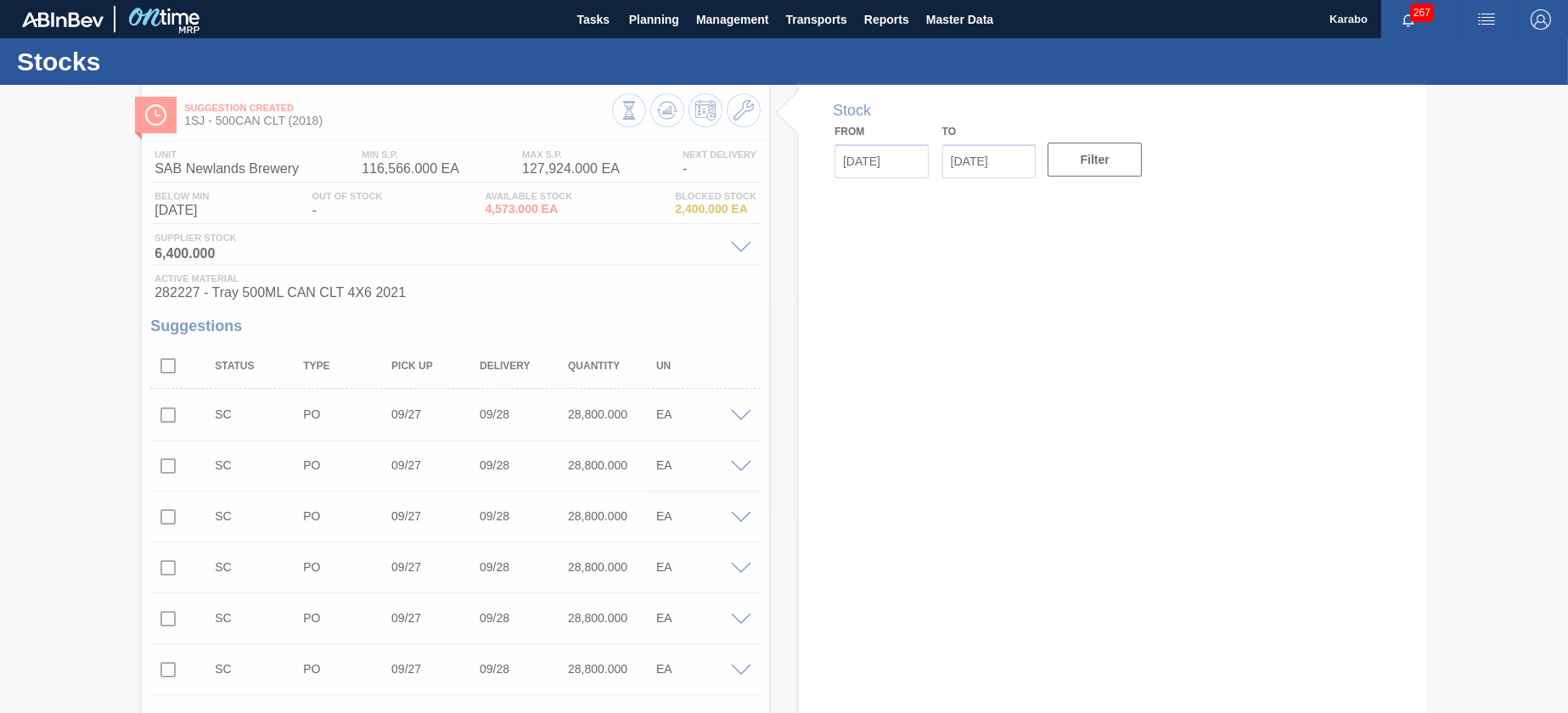
type input "[DATE]"
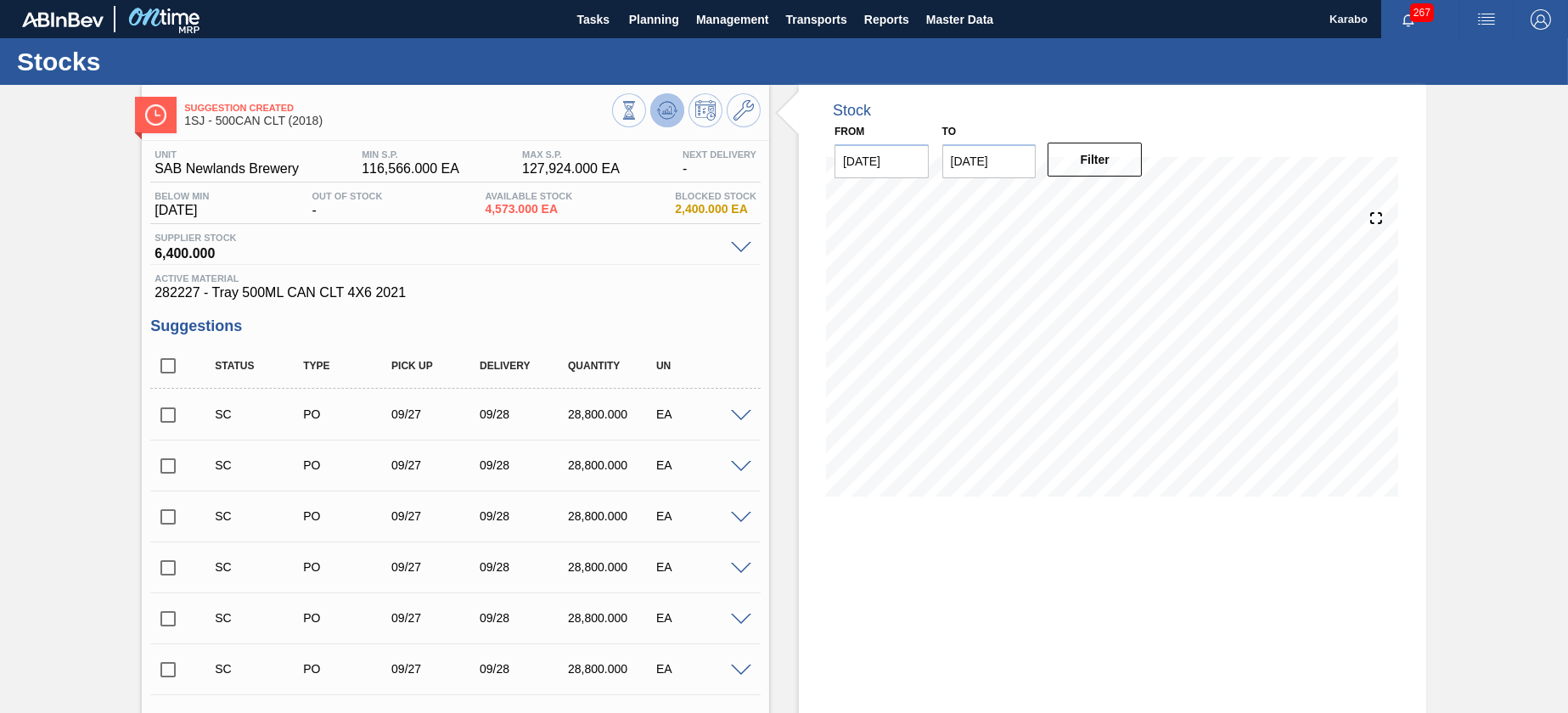
click at [655, 115] on button at bounding box center [667, 110] width 34 height 34
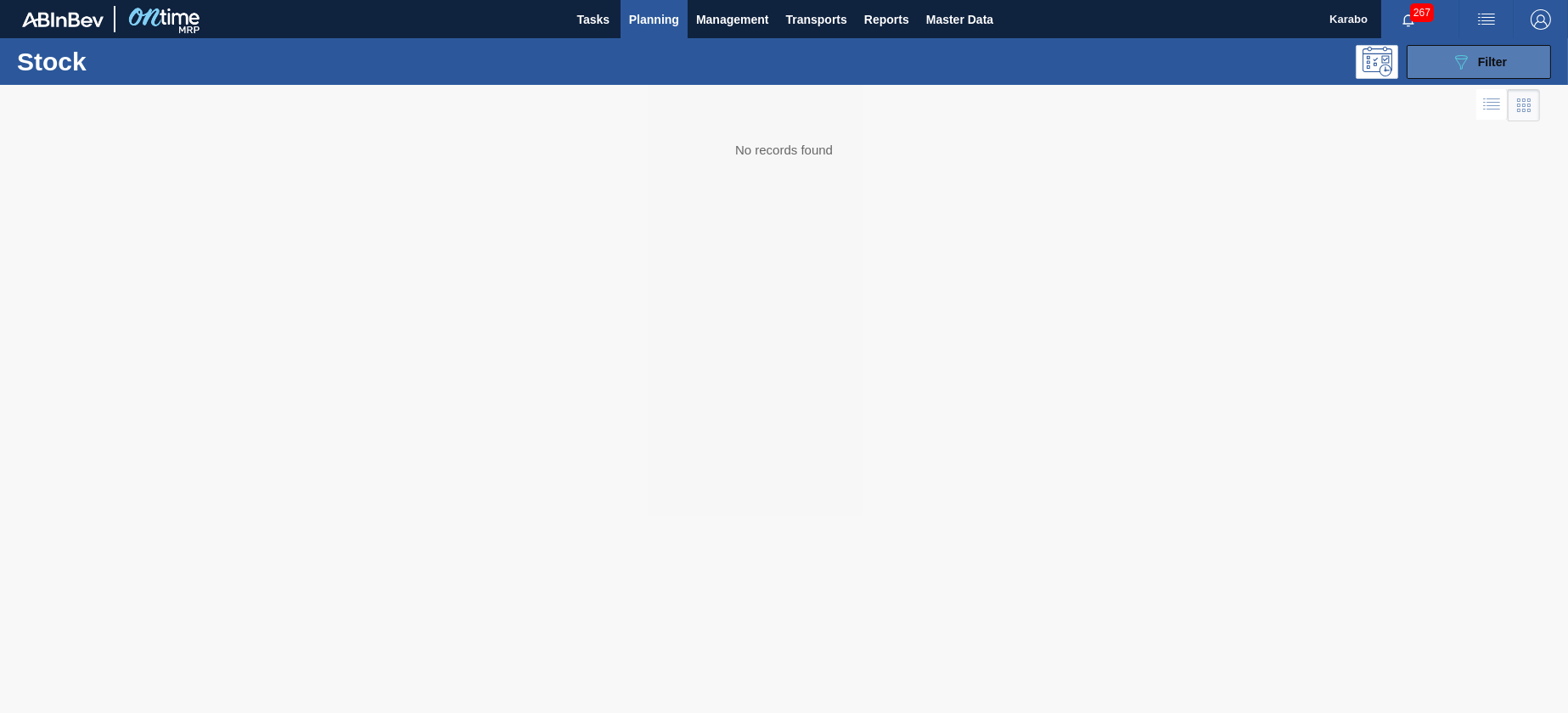
click at [1439, 69] on button "089F7B8B-B2A5-4AFE-B5C0-19BA573D28AC Filter" at bounding box center [1479, 62] width 144 height 34
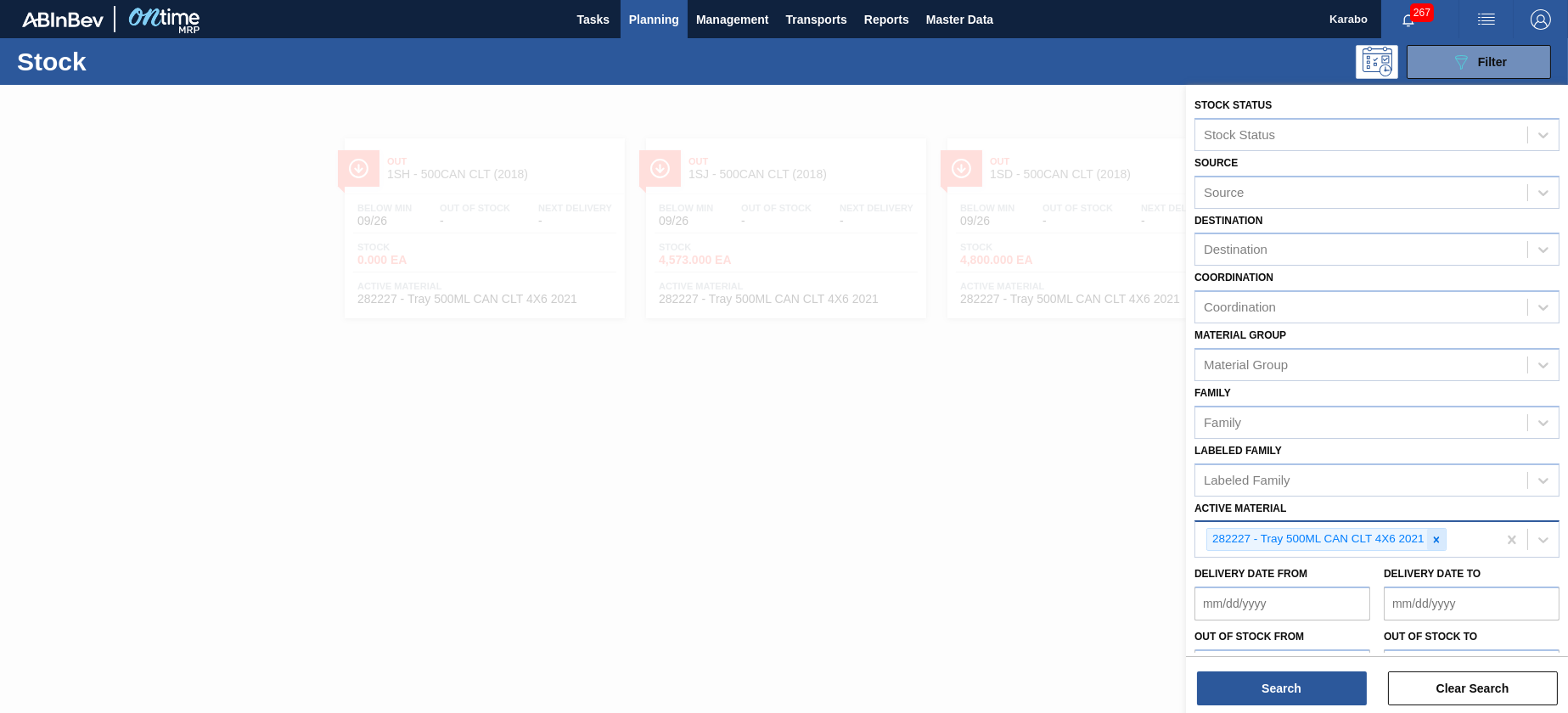
click at [1431, 543] on icon at bounding box center [1437, 540] width 12 height 12
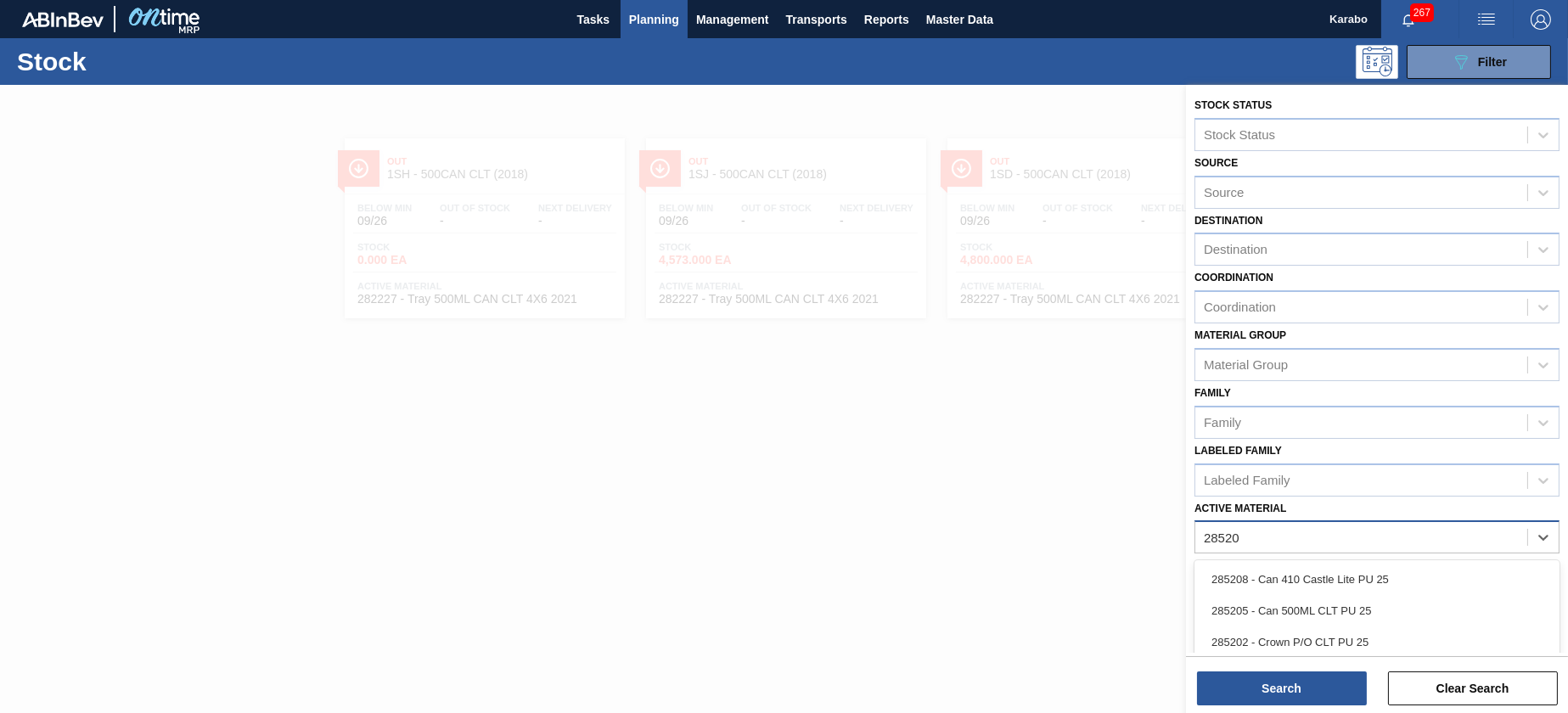
type Material "285206"
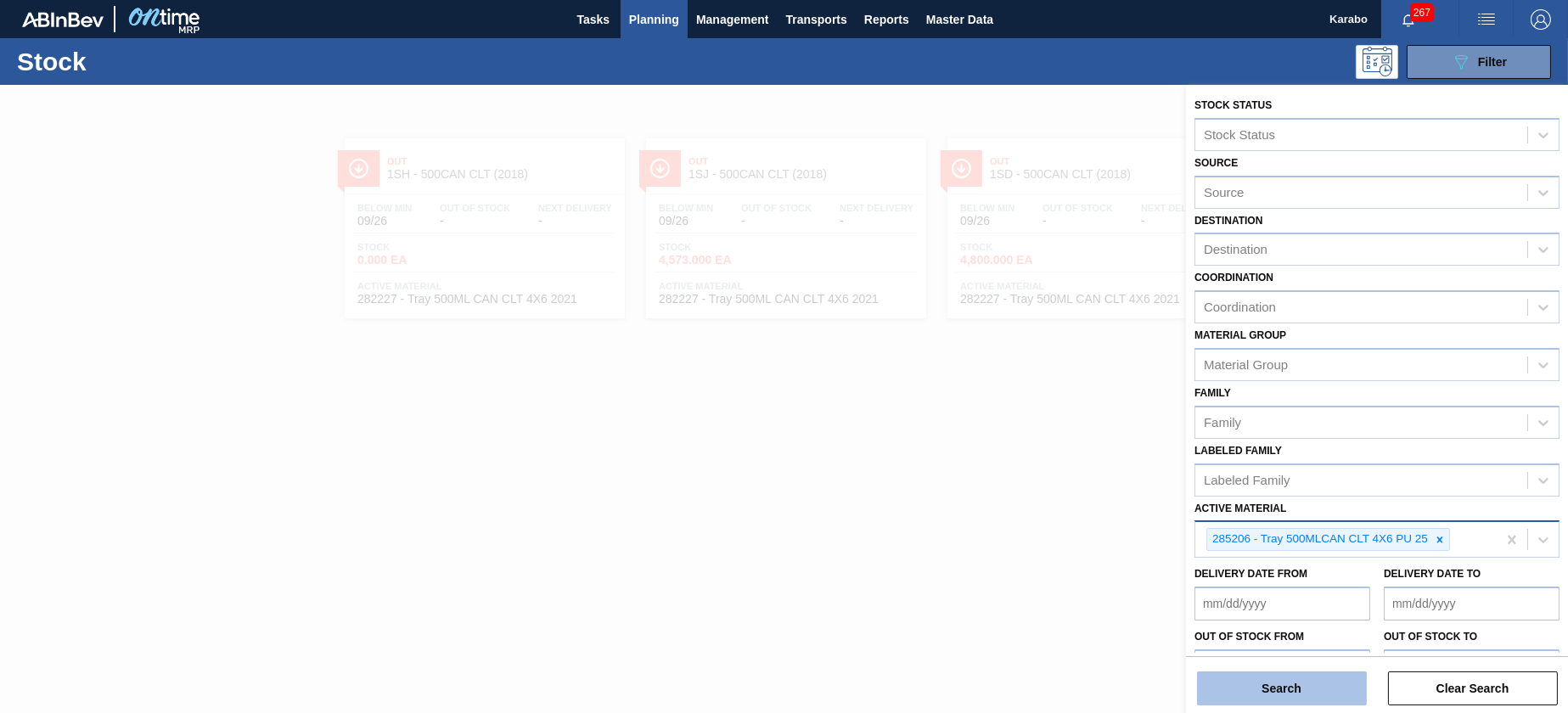
click at [1341, 679] on button "Search" at bounding box center [1282, 689] width 170 height 34
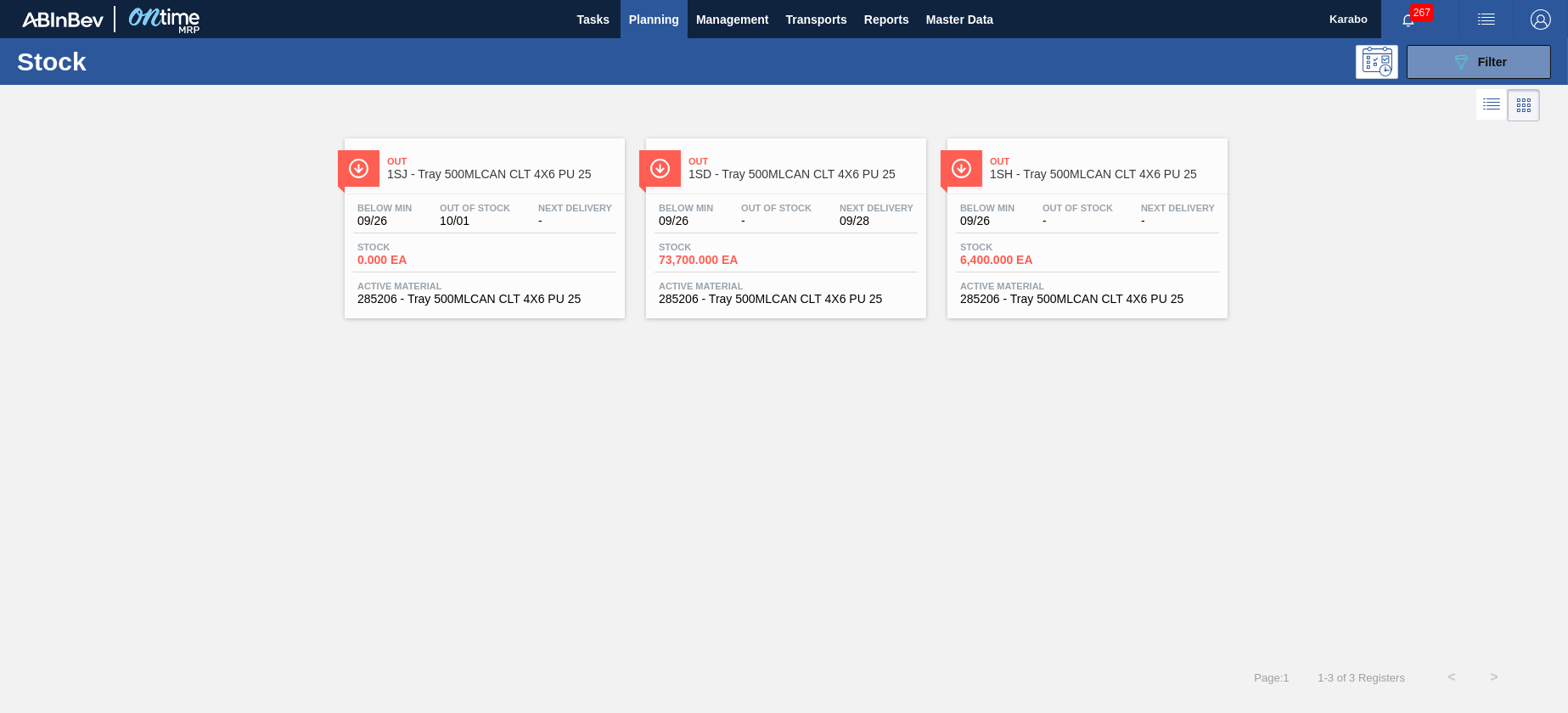
click at [588, 307] on div "Below Min 09/26 Out Of Stock 10/01 Next Delivery - Stock 0.000 EA Active Materi…" at bounding box center [484, 252] width 280 height 116
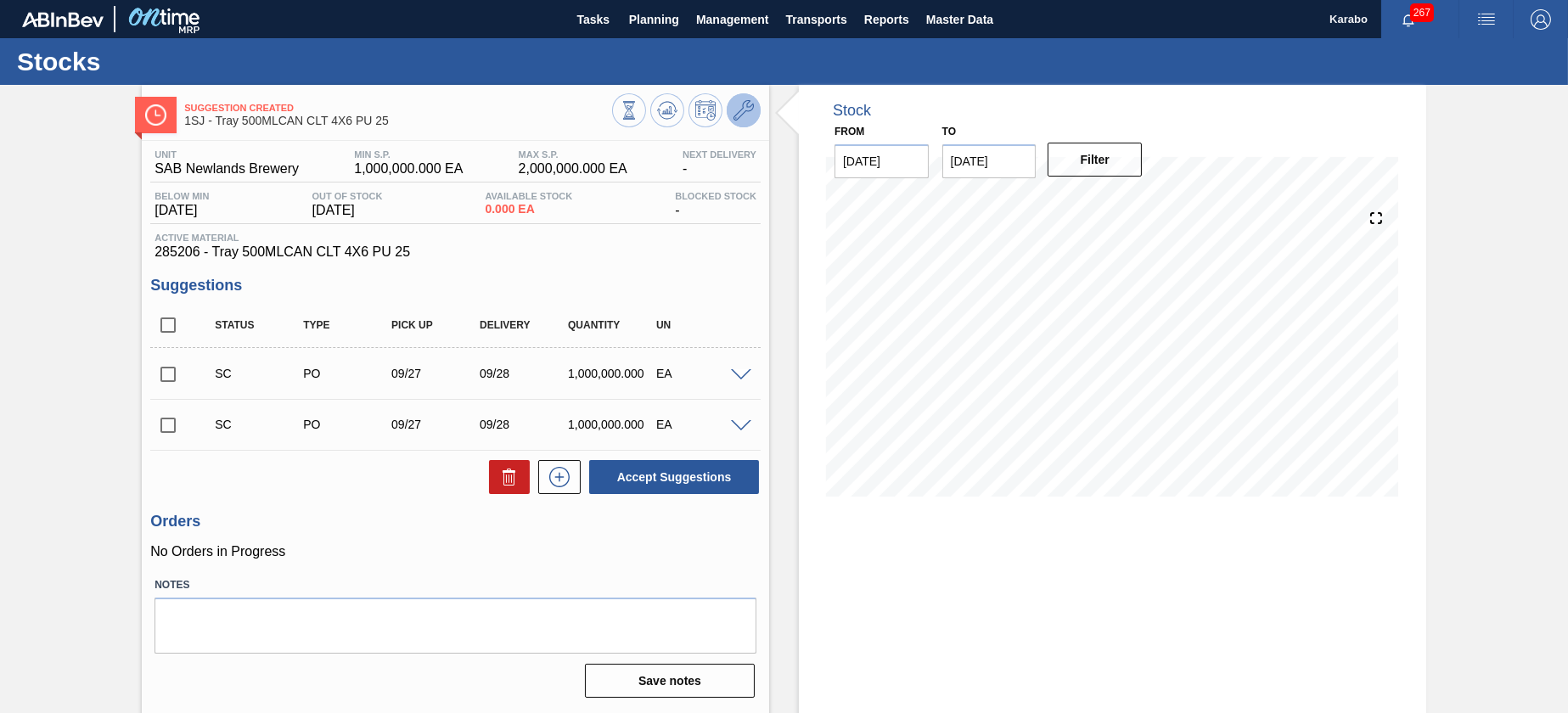
click at [735, 116] on icon at bounding box center [743, 109] width 20 height 20
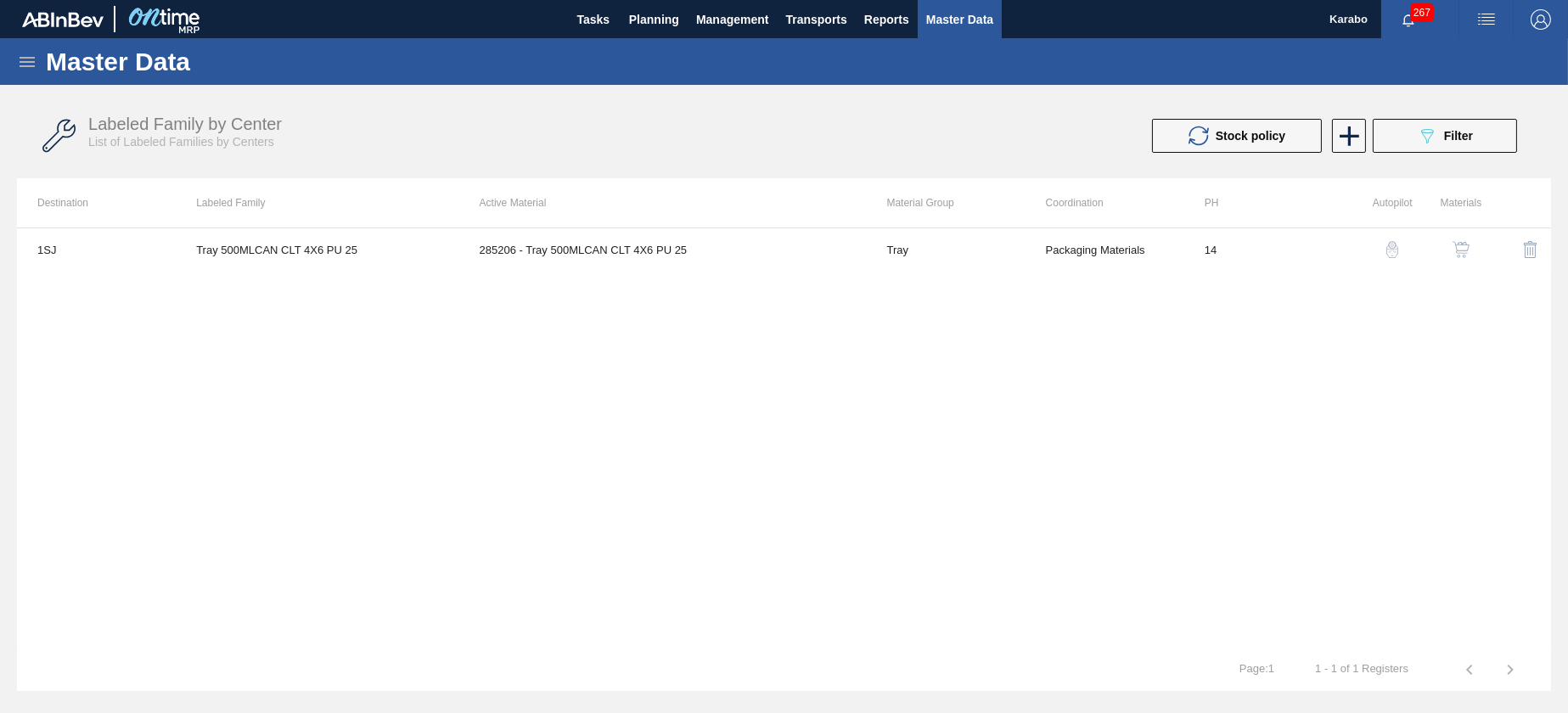
click at [1462, 260] on button "button" at bounding box center [1460, 249] width 41 height 41
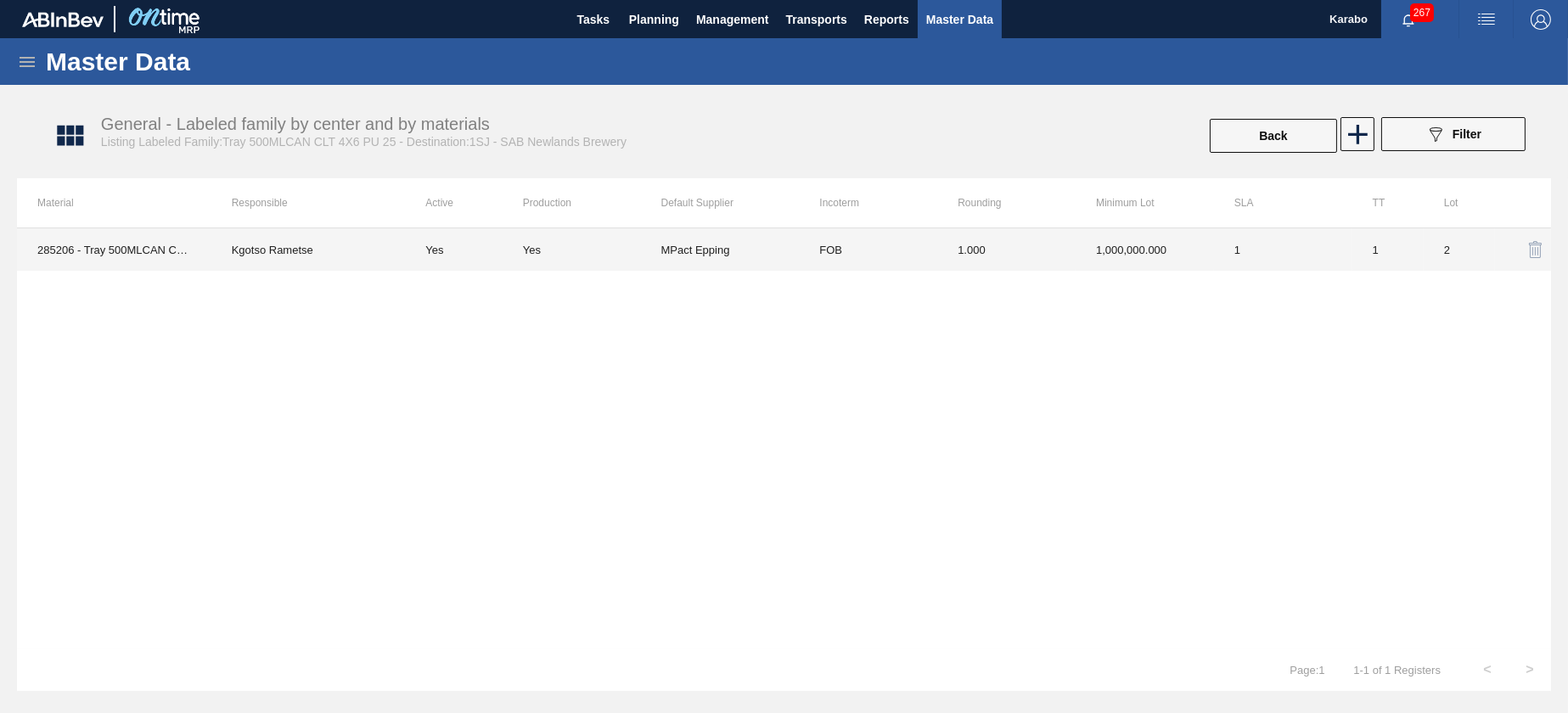
click at [1109, 261] on td "1,000,000.000" at bounding box center [1144, 249] width 138 height 43
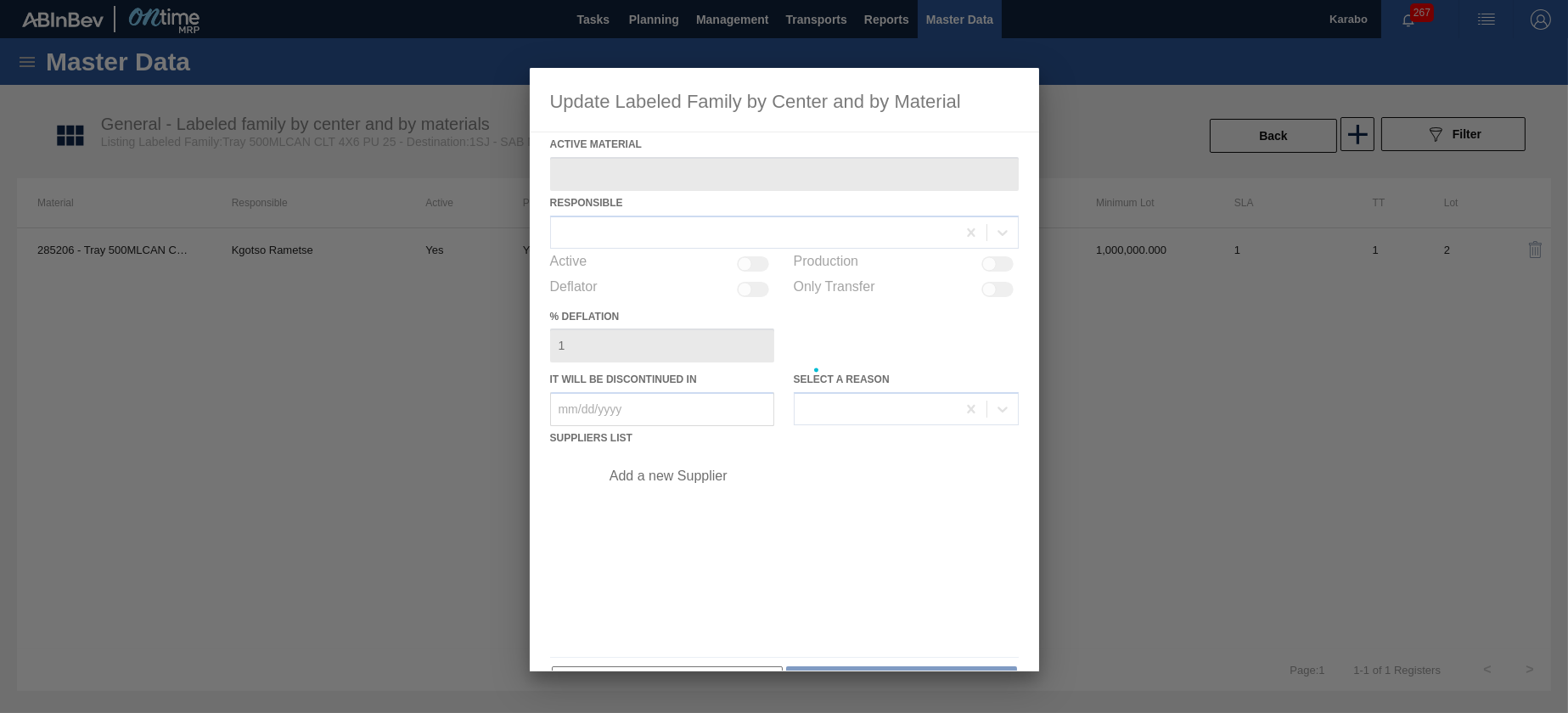
type Material "285206 - Tray 500MLCAN CLT 4X6 PU 25"
checkbox input "true"
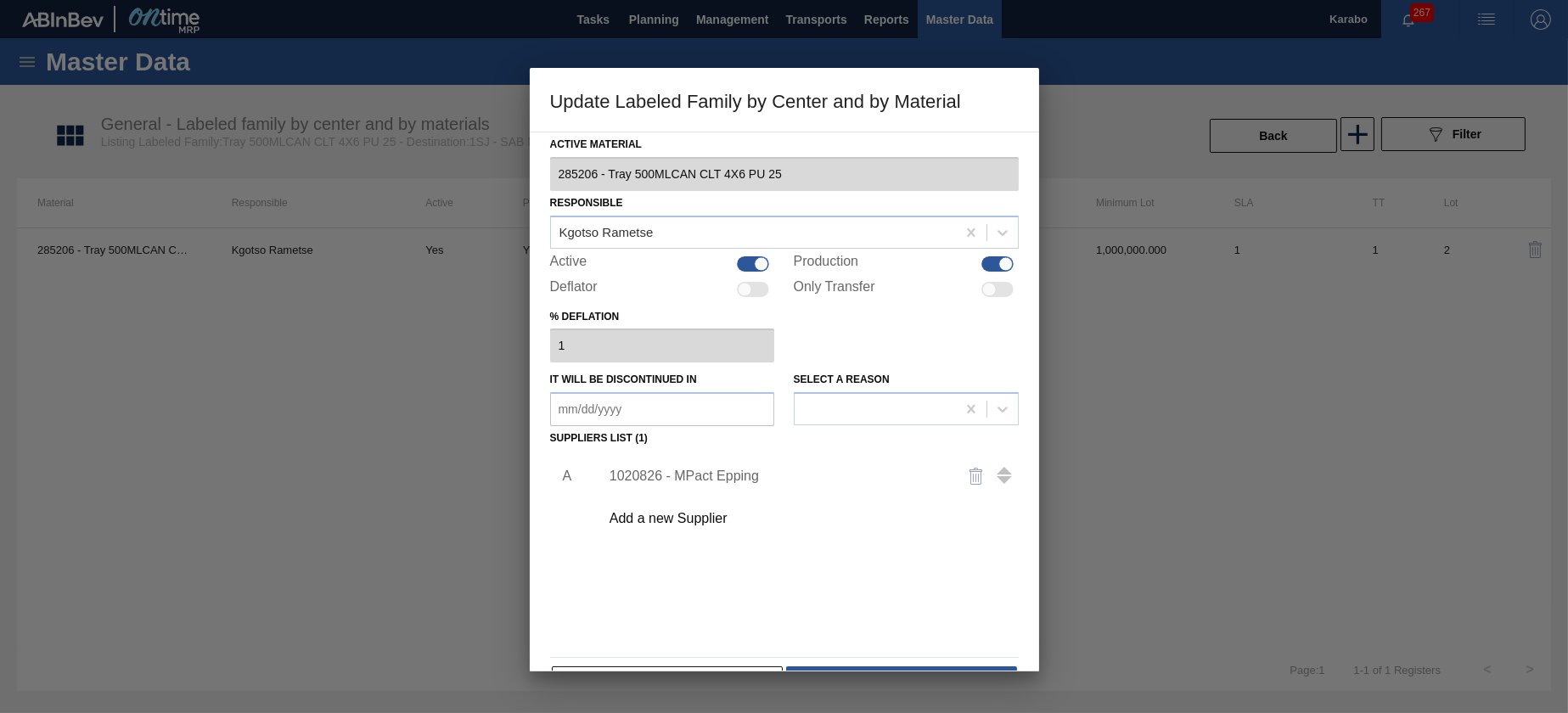
click at [688, 484] on div "1020826 - MPact Epping" at bounding box center [805, 476] width 429 height 43
click at [708, 458] on div "1020826 - MPact Epping" at bounding box center [805, 476] width 429 height 43
click at [710, 463] on div "1020826 - MPact Epping" at bounding box center [805, 476] width 429 height 43
click at [699, 481] on div "1020826 - MPact Epping" at bounding box center [775, 477] width 333 height 16
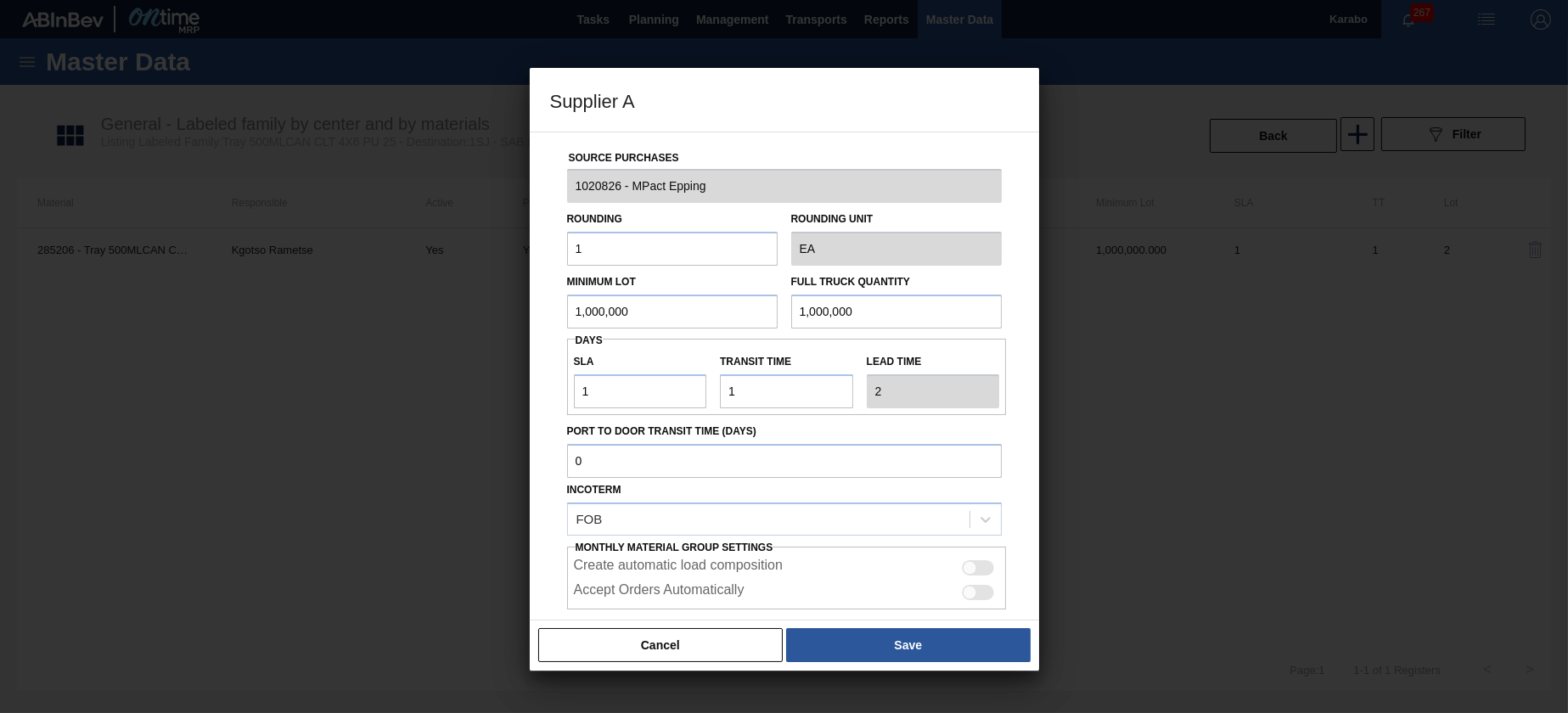
drag, startPoint x: 609, startPoint y: 320, endPoint x: 528, endPoint y: 318, distance: 81.0
click at [528, 318] on div "Supplier A Source Purchases 1020826 - MPact Epping Rounding 1 Rounding Unit EA …" at bounding box center [784, 356] width 1568 height 713
type input "32,000"
drag, startPoint x: 880, startPoint y: 303, endPoint x: 702, endPoint y: 312, distance: 178.2
click at [702, 312] on div "Minimum Lot 32,000 Full Truck Quantity 1,000,000" at bounding box center [784, 297] width 448 height 63
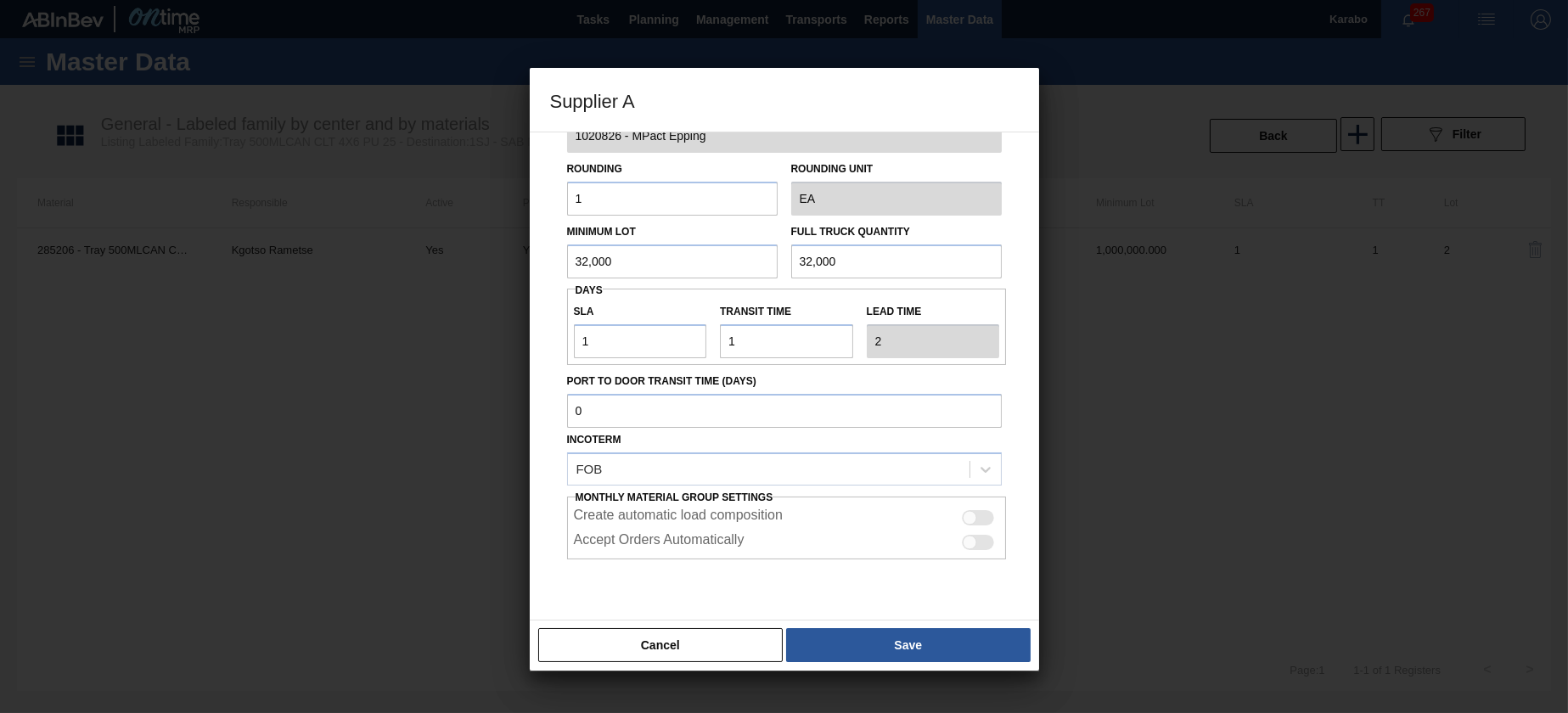
scroll to position [95, 0]
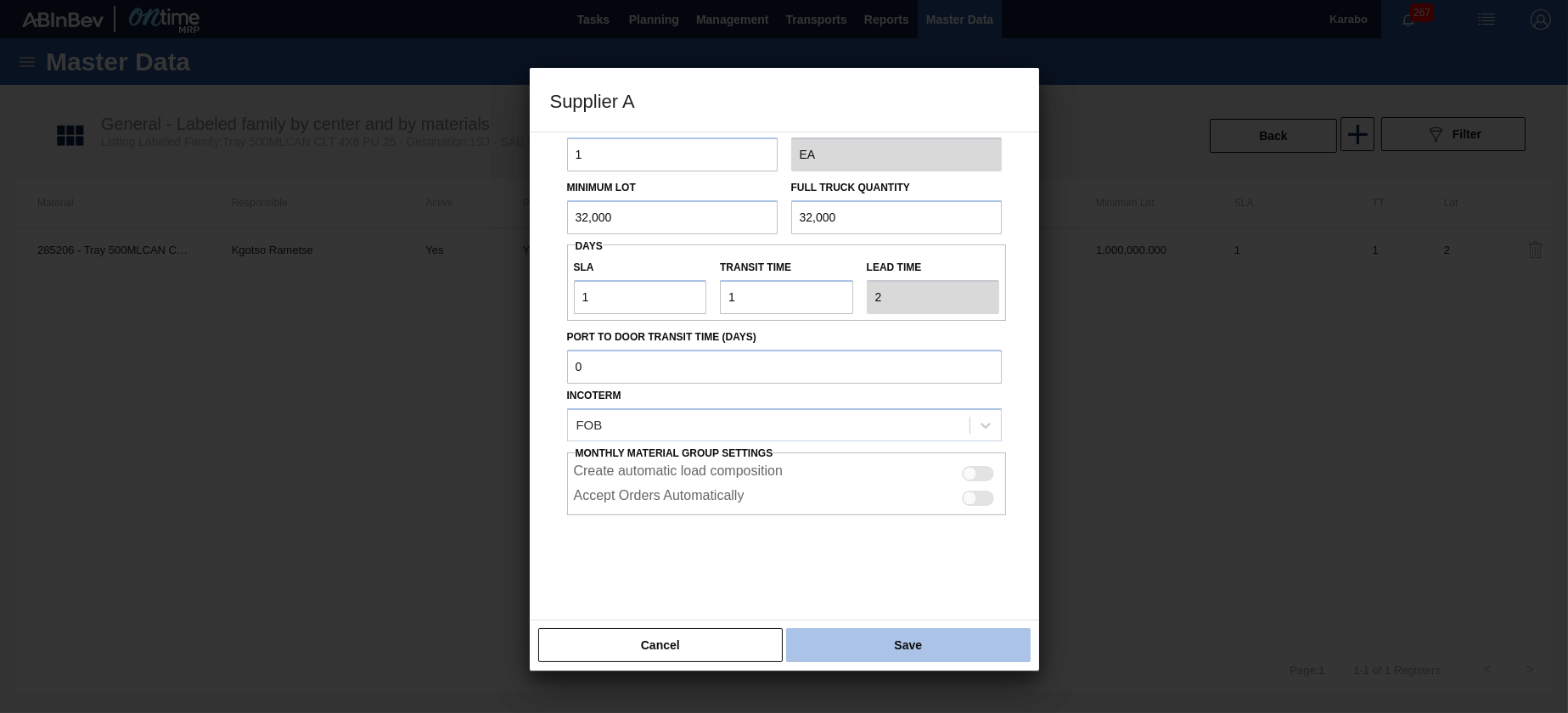
type input "32,000"
click at [893, 650] on button "Save" at bounding box center [908, 645] width 244 height 34
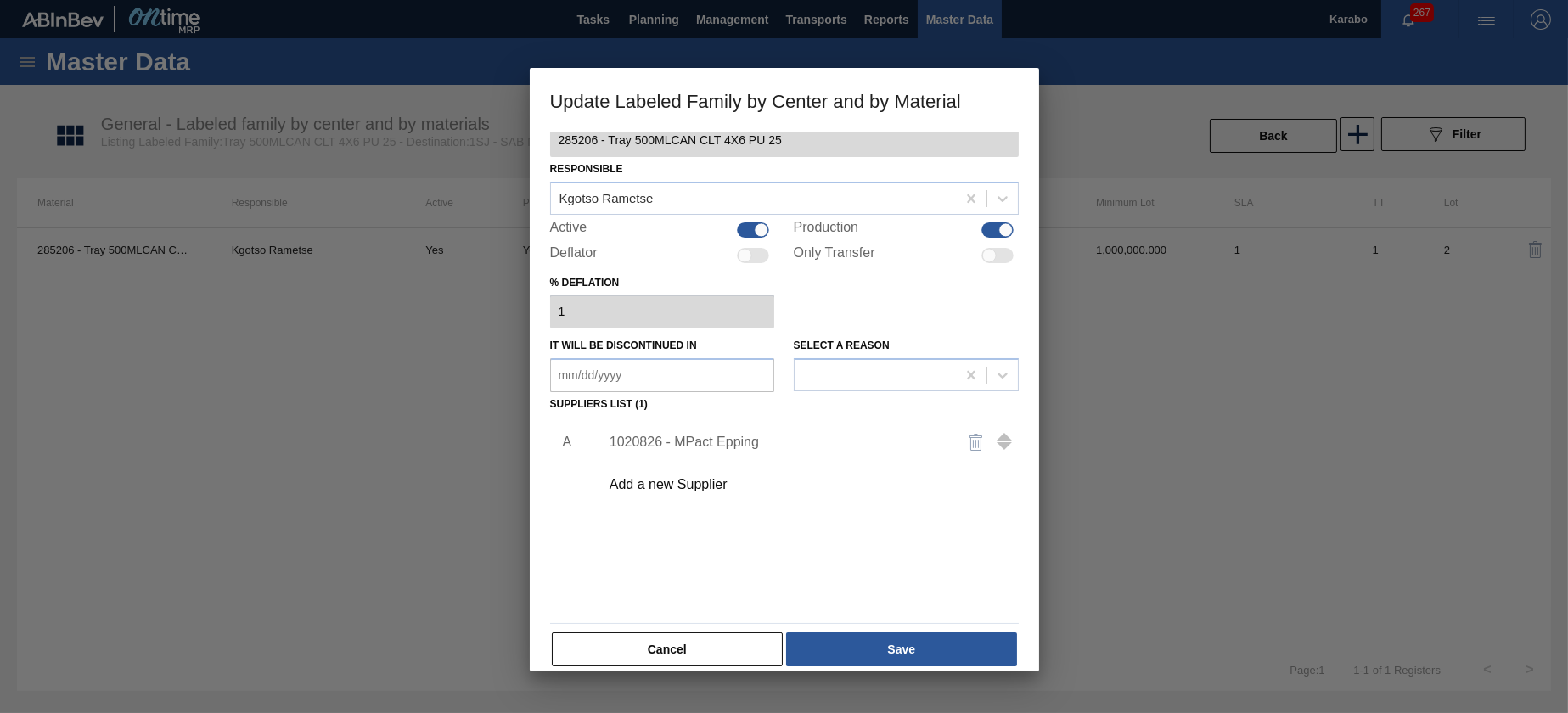
scroll to position [51, 0]
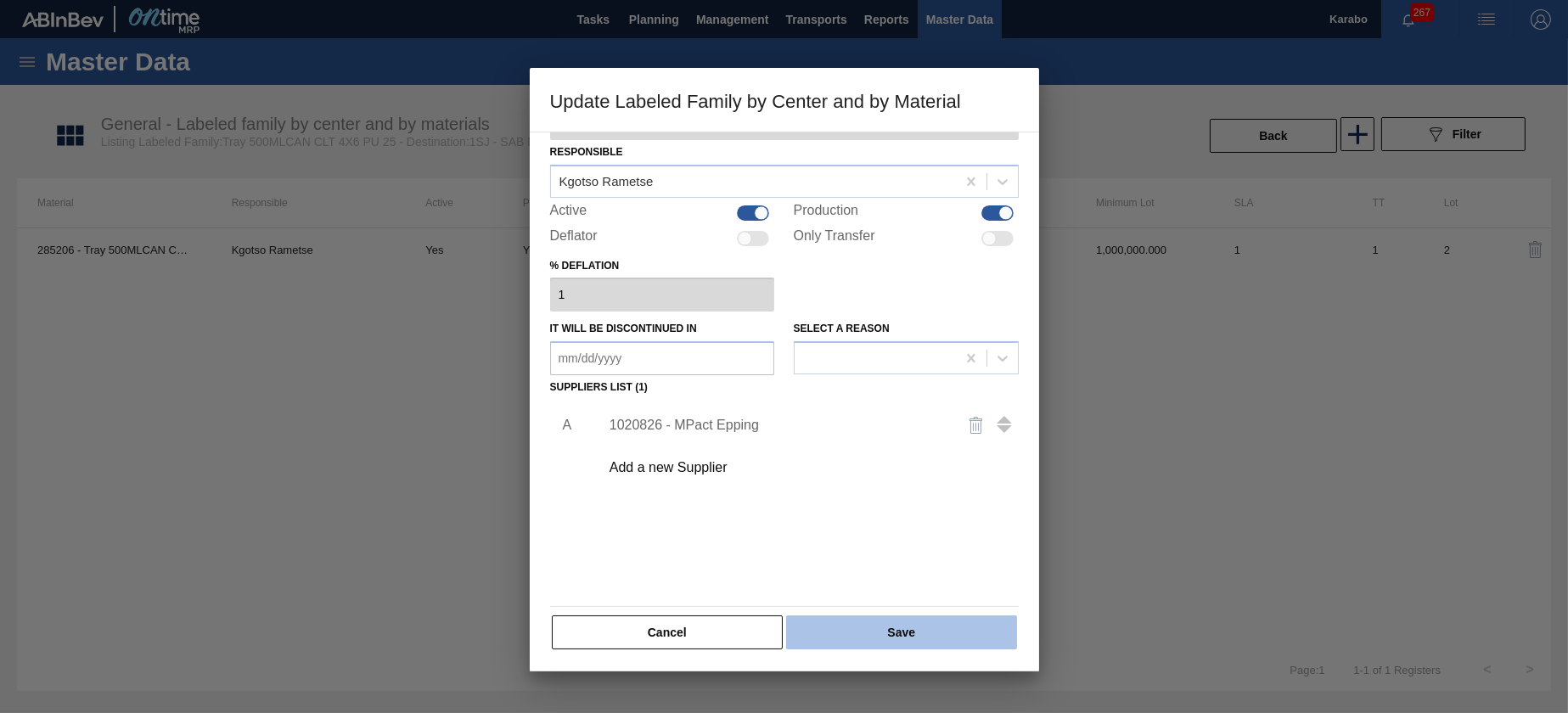
click at [889, 636] on button "Save" at bounding box center [901, 632] width 230 height 34
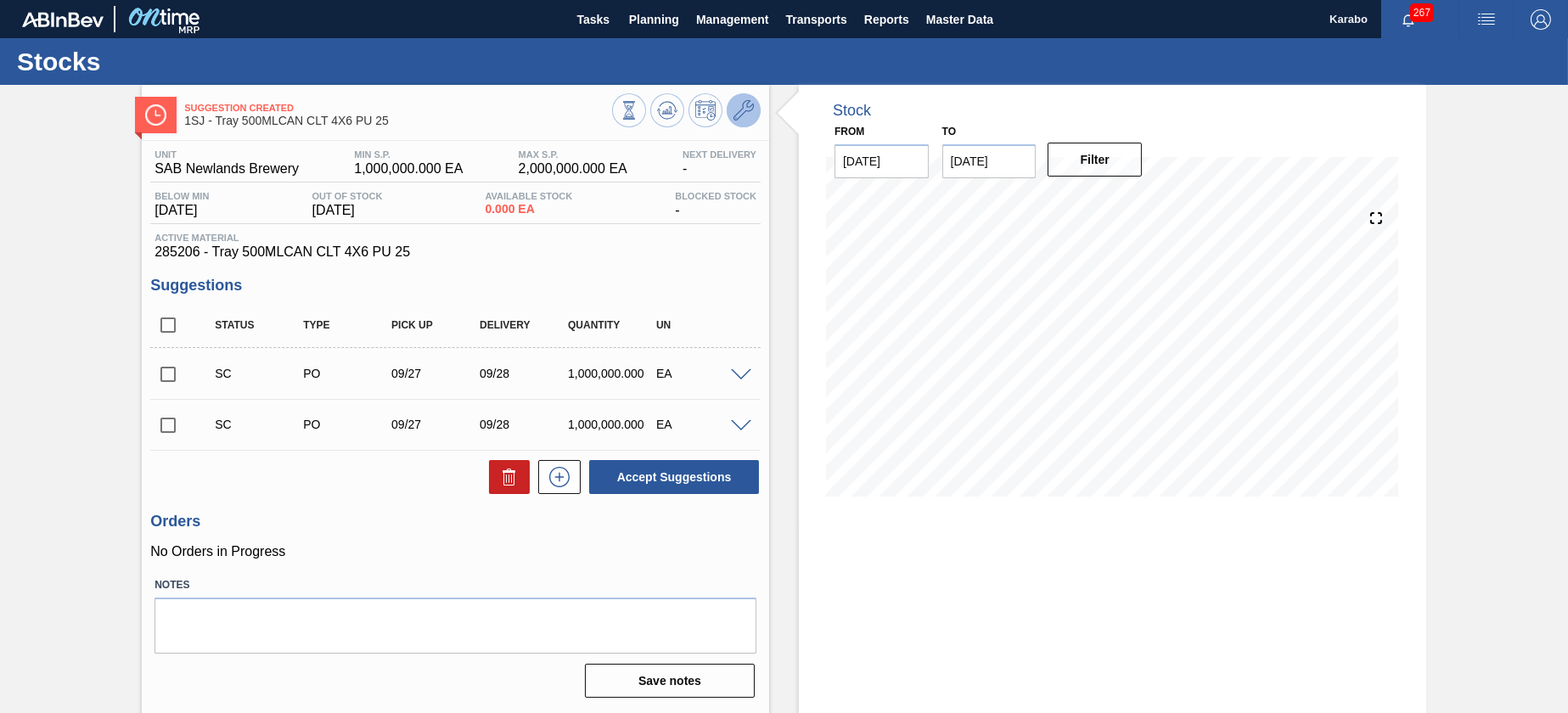
click at [741, 107] on icon at bounding box center [743, 109] width 20 height 20
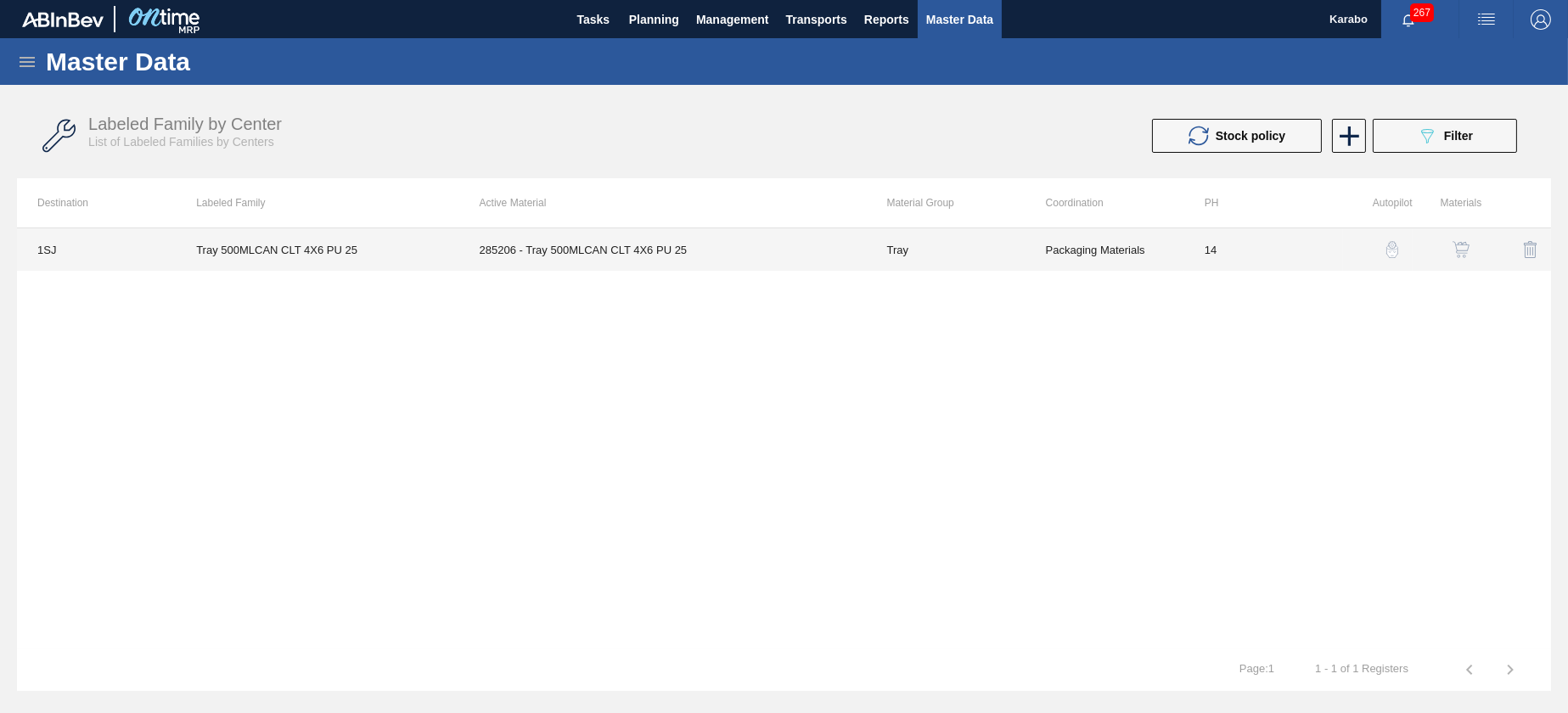
click at [897, 263] on td "Tray" at bounding box center [945, 249] width 159 height 43
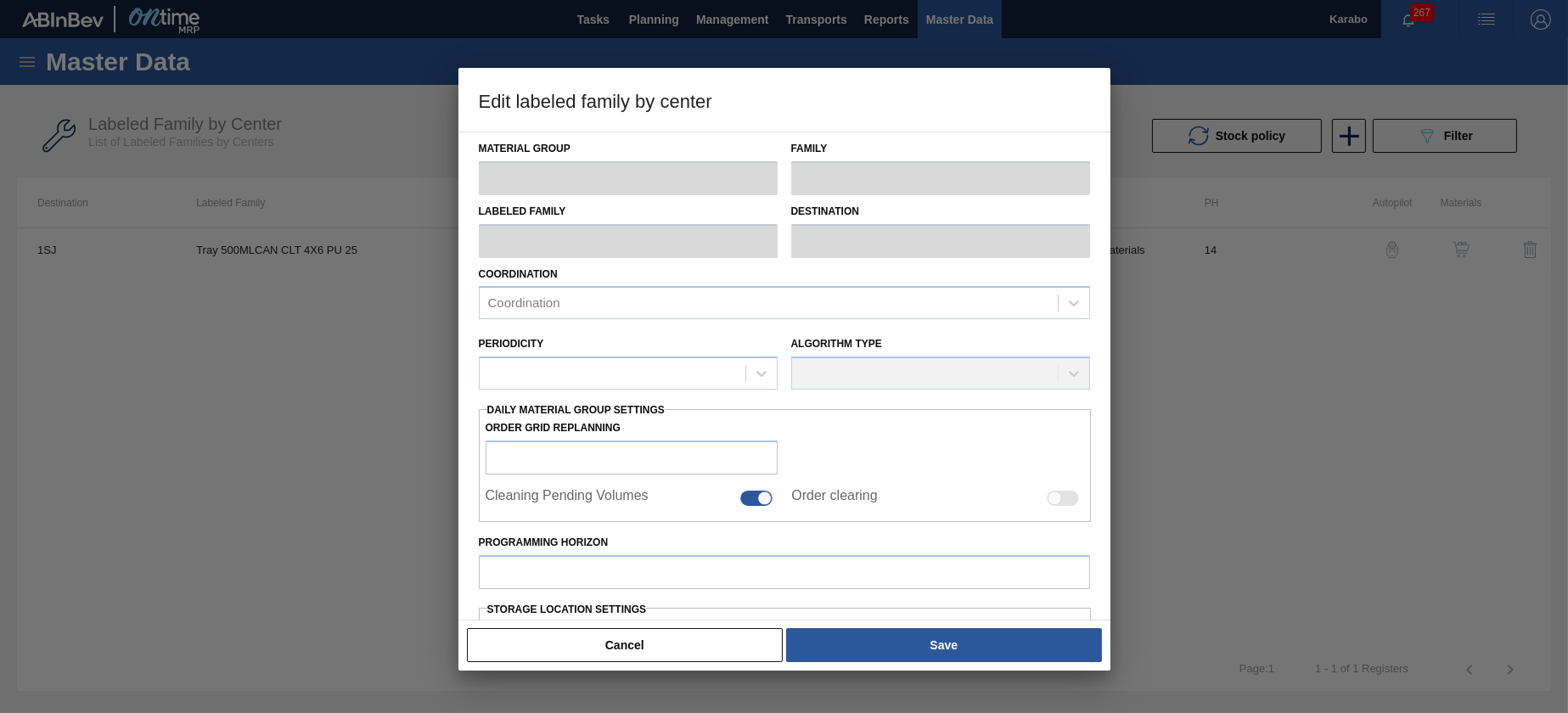
type input "Tray"
type input "500MLCAN"
type input "Tray 500MLCAN CLT 4X6 PU 25"
type input "1SJ - SAB Newlands Brewery"
type input "14"
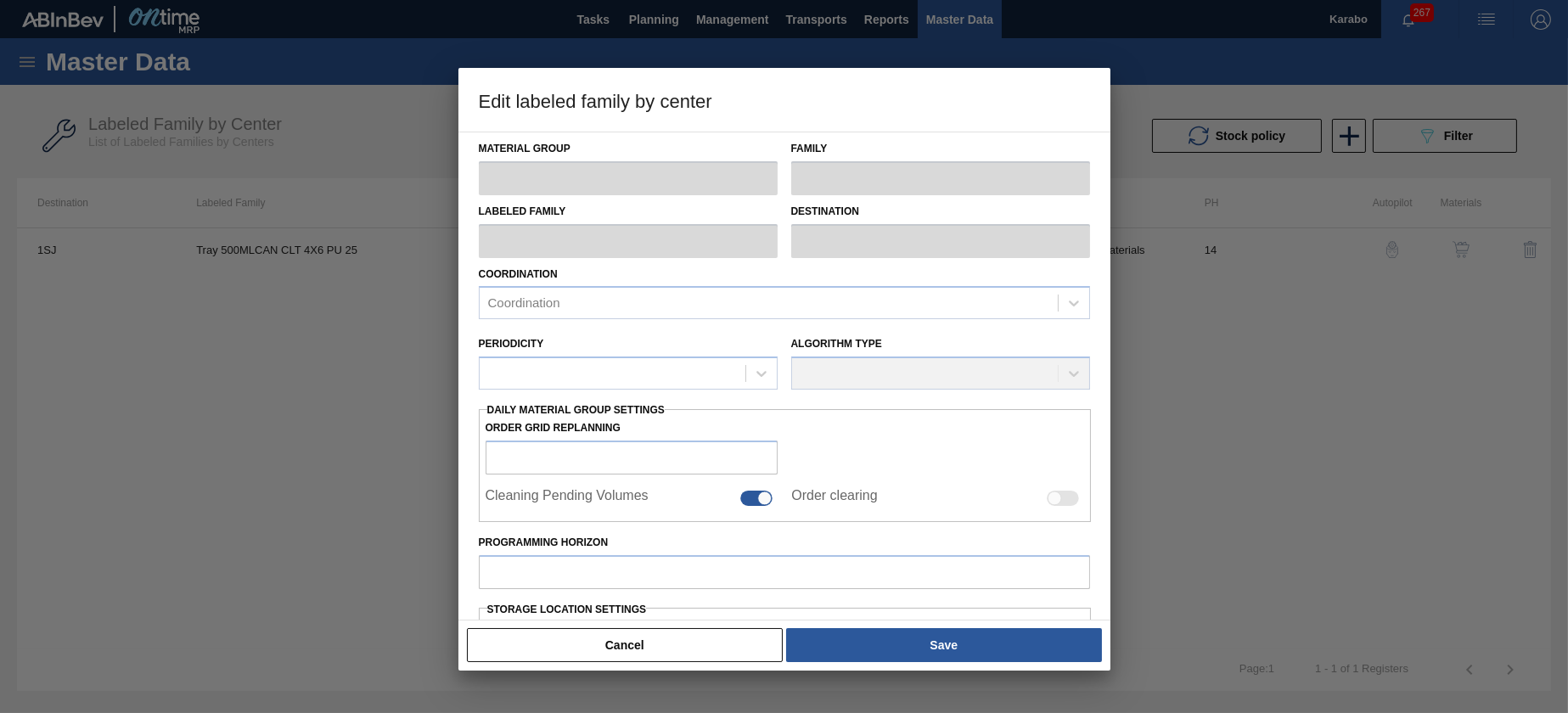
type input "1,000,000"
type input "2,000,000"
type input "100"
type input "2,000,000.000"
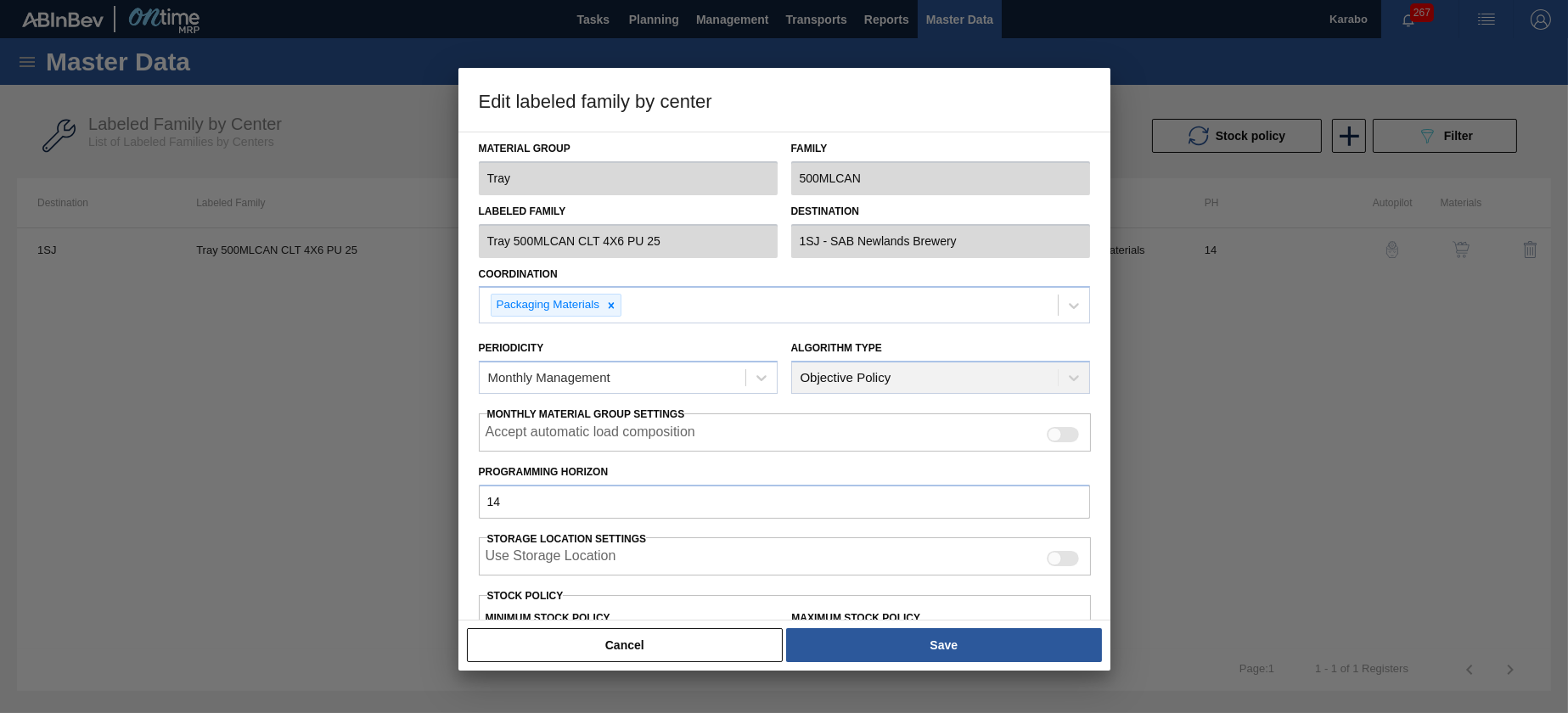
scroll to position [265, 0]
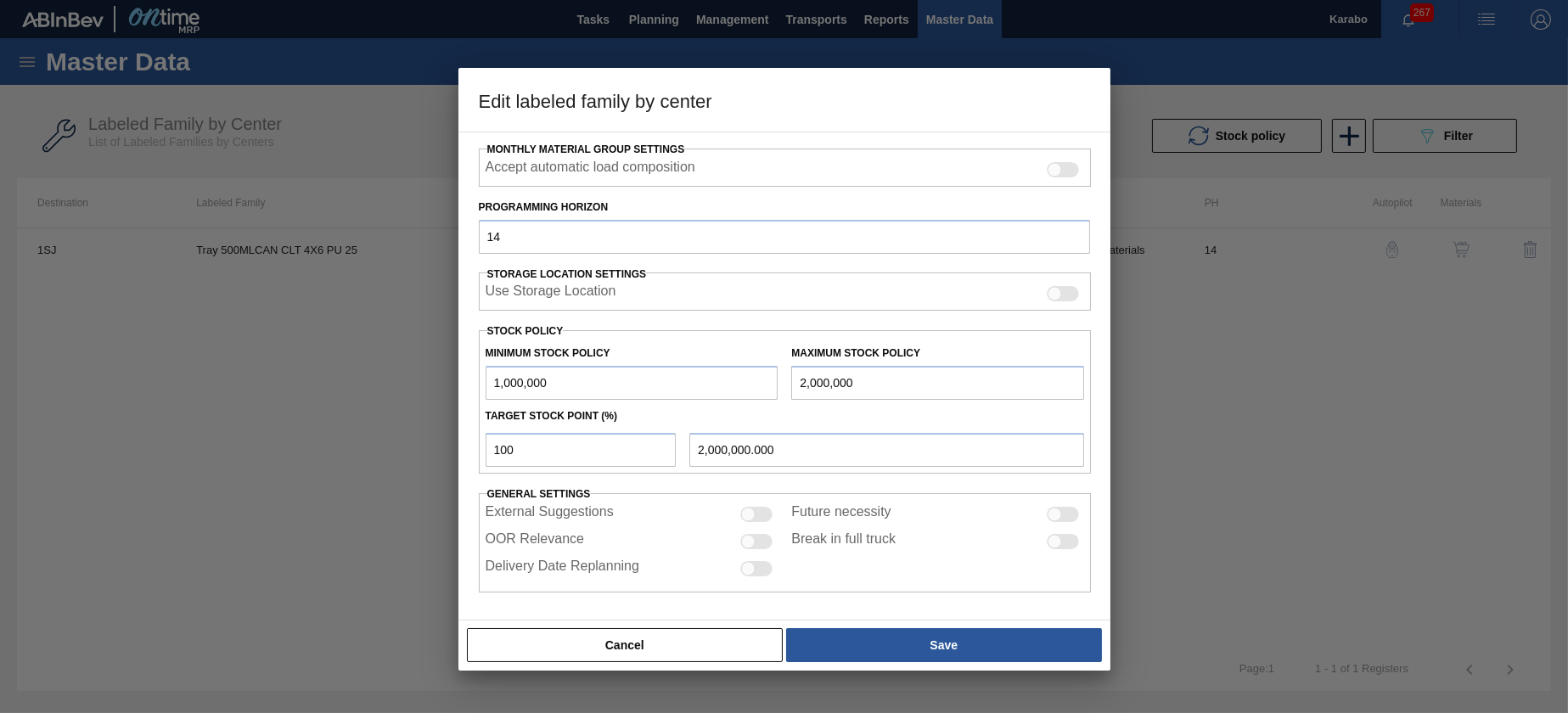
click at [571, 374] on input "1,000,000" at bounding box center [631, 382] width 293 height 34
type input "100,000"
click at [884, 373] on input "2,000,000" at bounding box center [937, 382] width 293 height 34
type input "200,000"
type input "200,000.000"
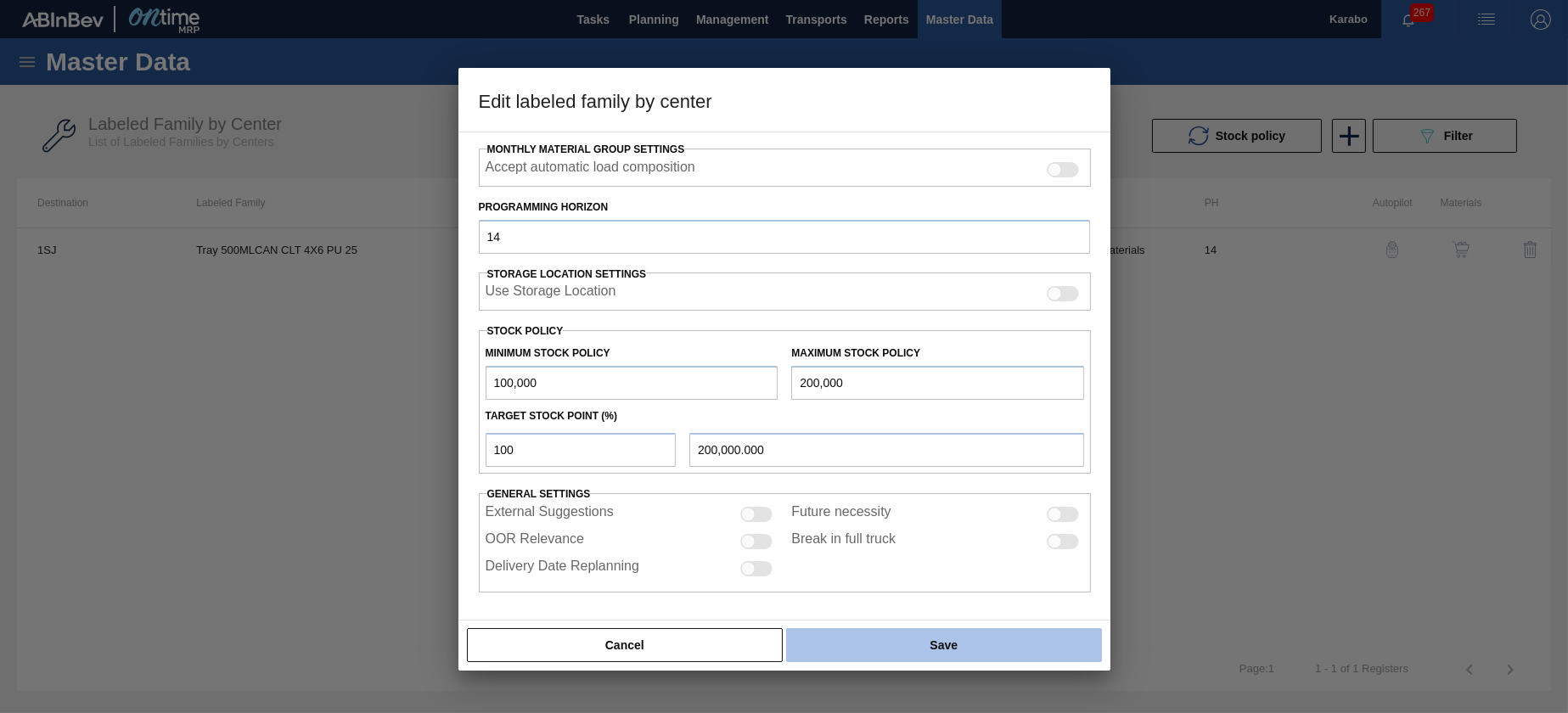
type input "200,000"
click at [919, 635] on button "Save" at bounding box center [944, 645] width 315 height 34
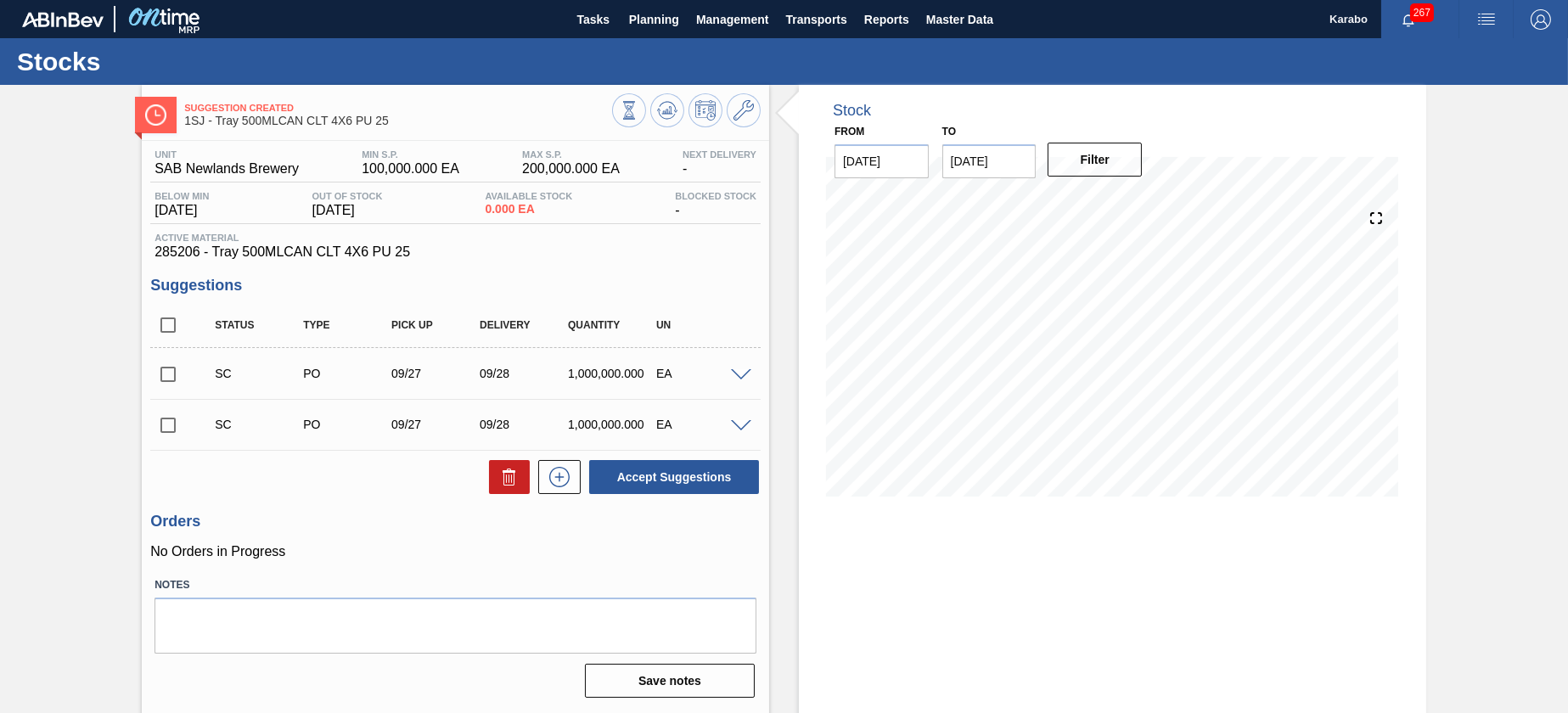
click at [663, 121] on button at bounding box center [667, 110] width 34 height 34
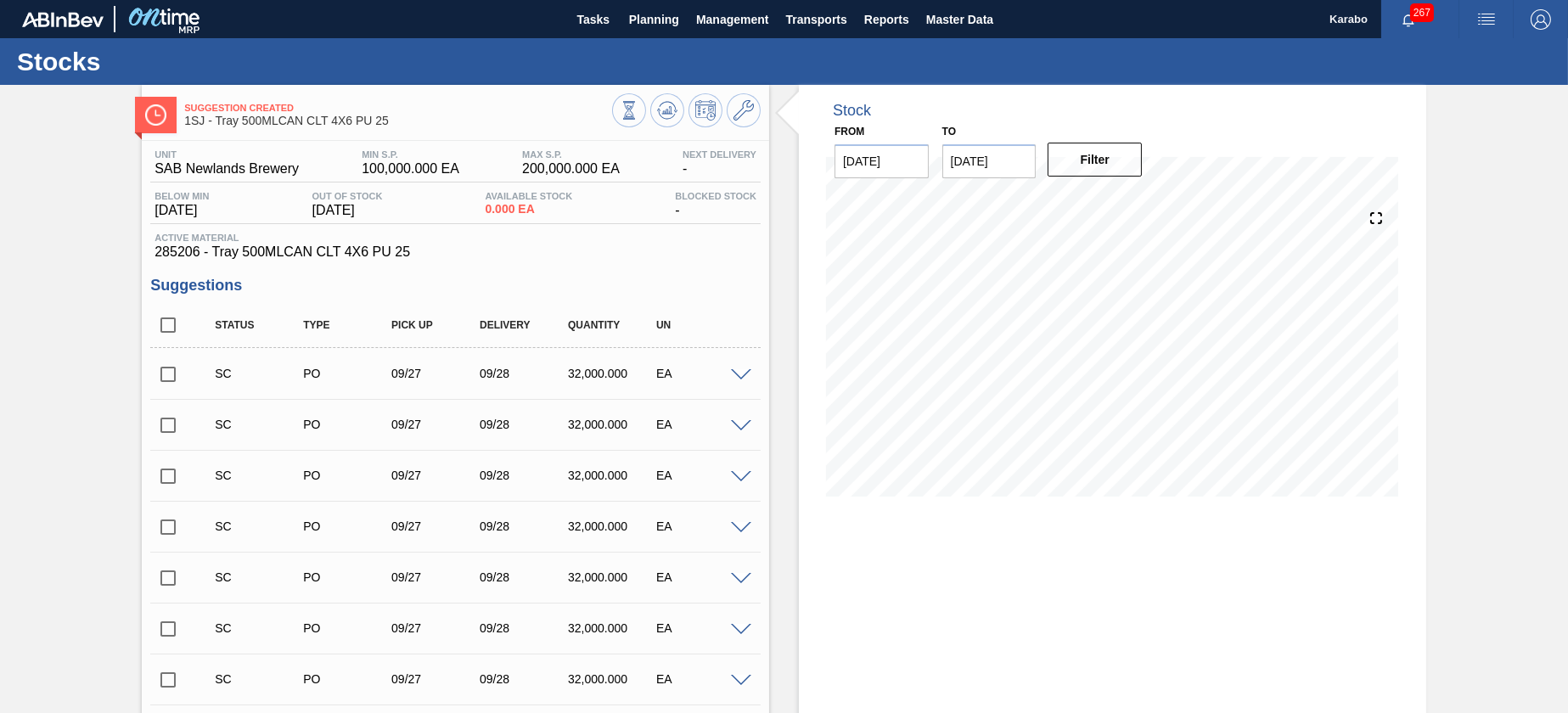
scroll to position [255, 0]
